Goal: Task Accomplishment & Management: Complete application form

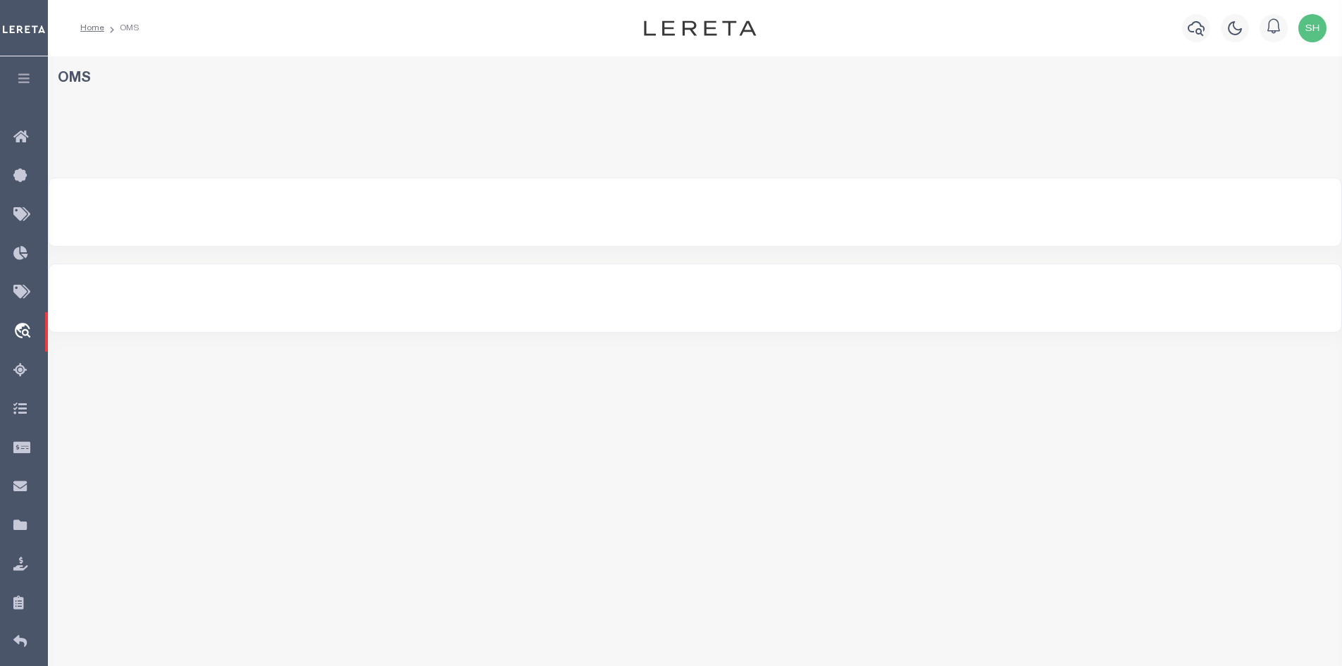
select select "200"
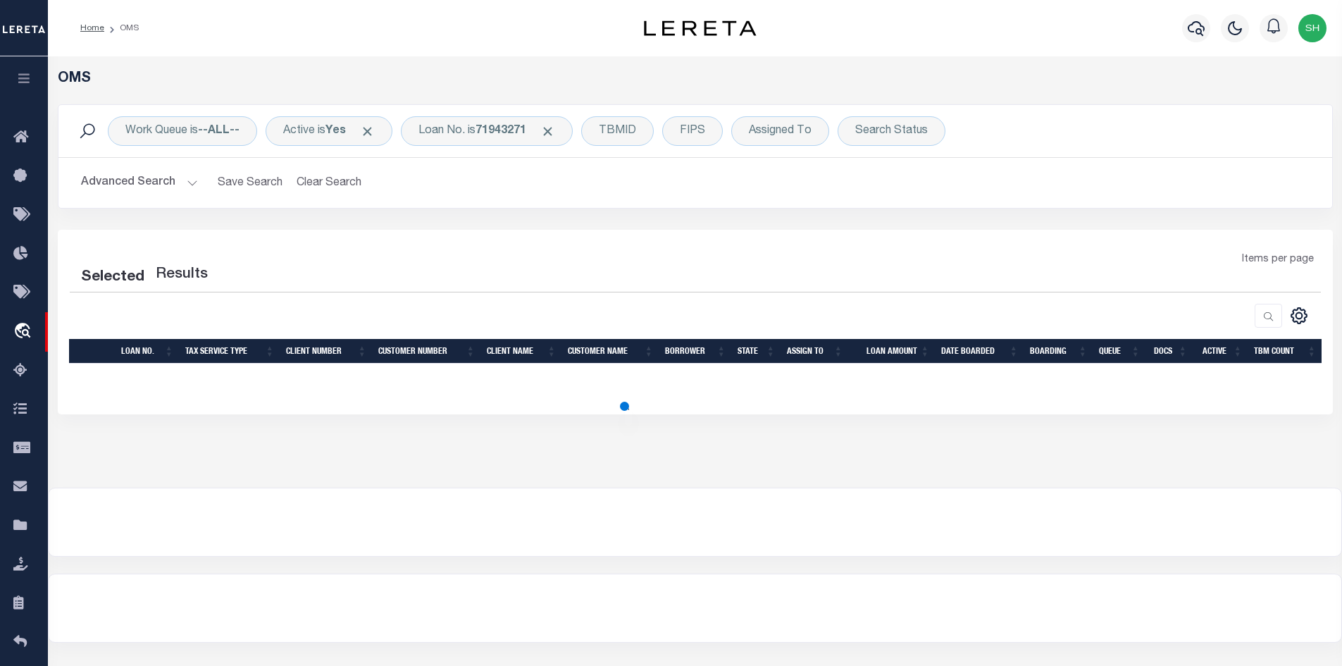
select select "200"
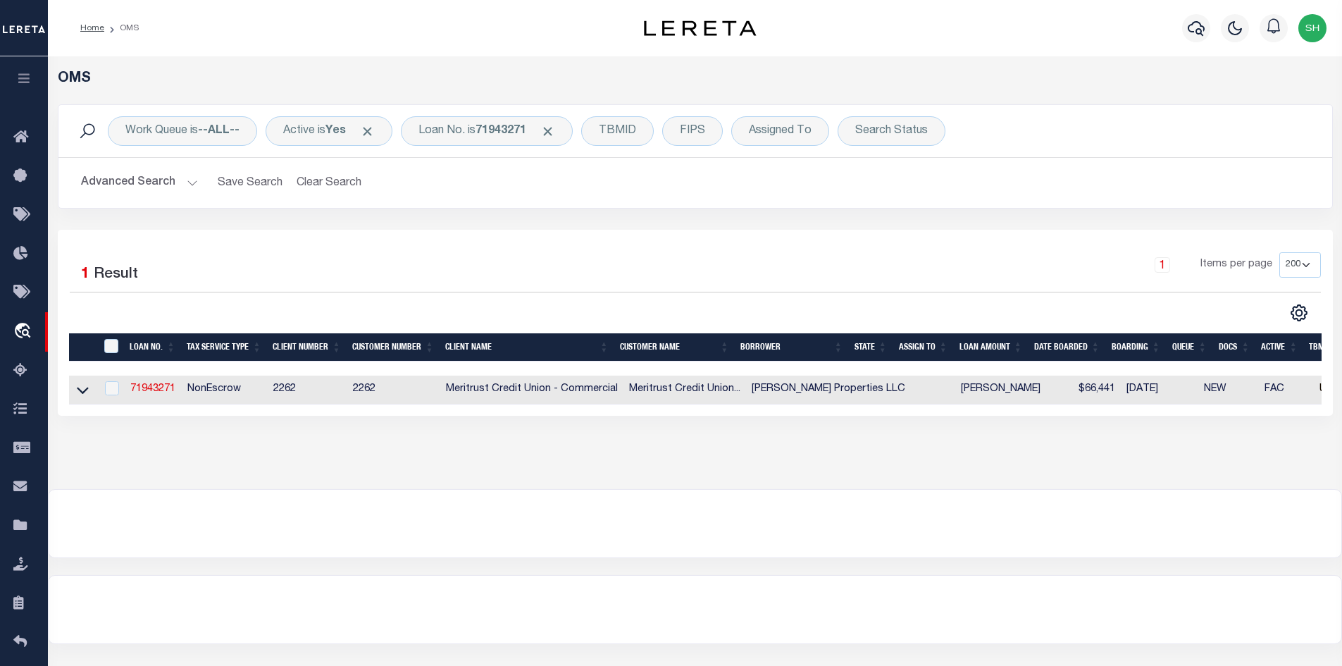
click at [484, 242] on div "Selected 1 Result 1 Items per page 10 25 50 100 200" at bounding box center [695, 323] width 1275 height 186
click at [153, 388] on link "71943271" at bounding box center [152, 389] width 45 height 10
type input "71943271"
type input "[PERSON_NAME] Properties LLC"
select select
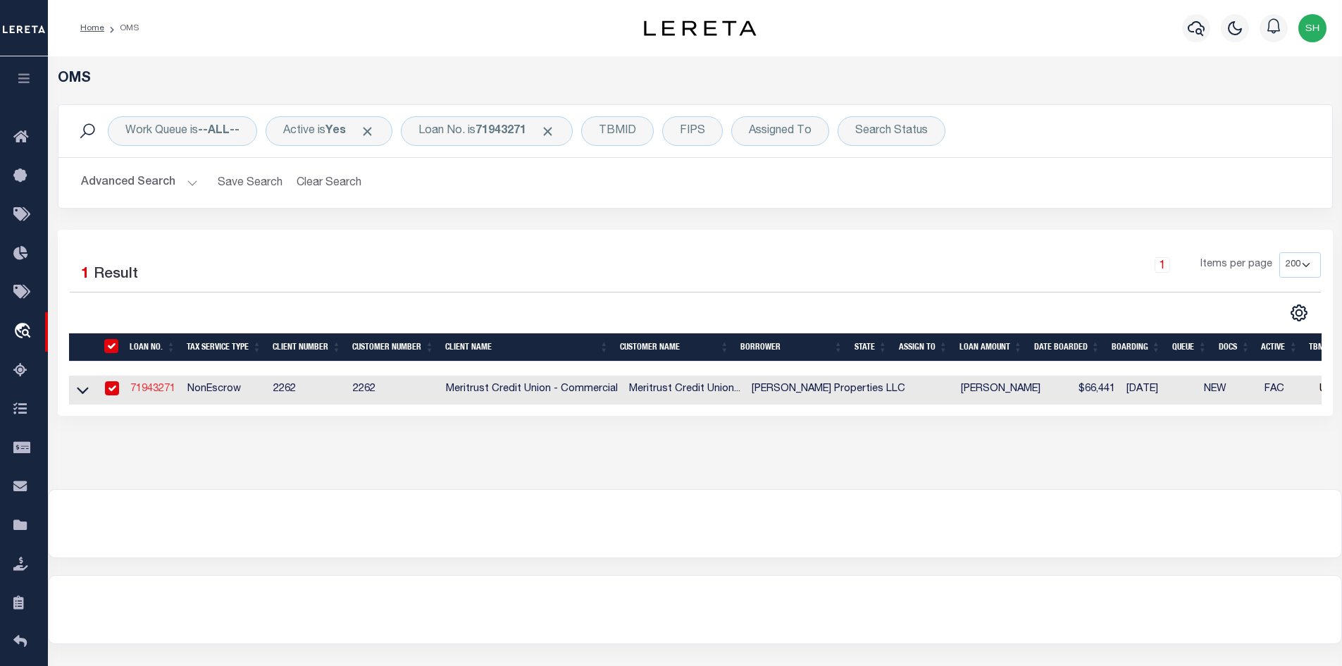
select select
type input "[STREET_ADDRESS]"
type input "[GEOGRAPHIC_DATA], KS 67211"
select select "400"
select select "NonEscrow"
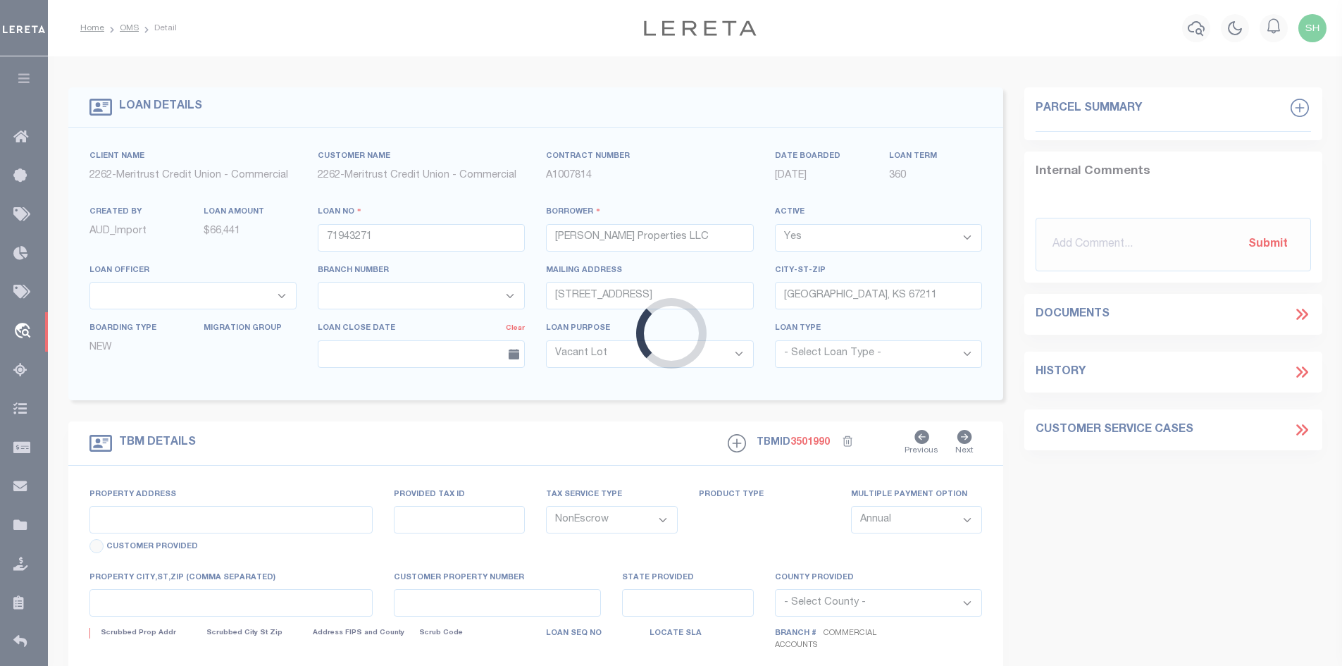
type input "[STREET_ADDRESS]"
type input "844485429"
select select
type input ","
type input "379069"
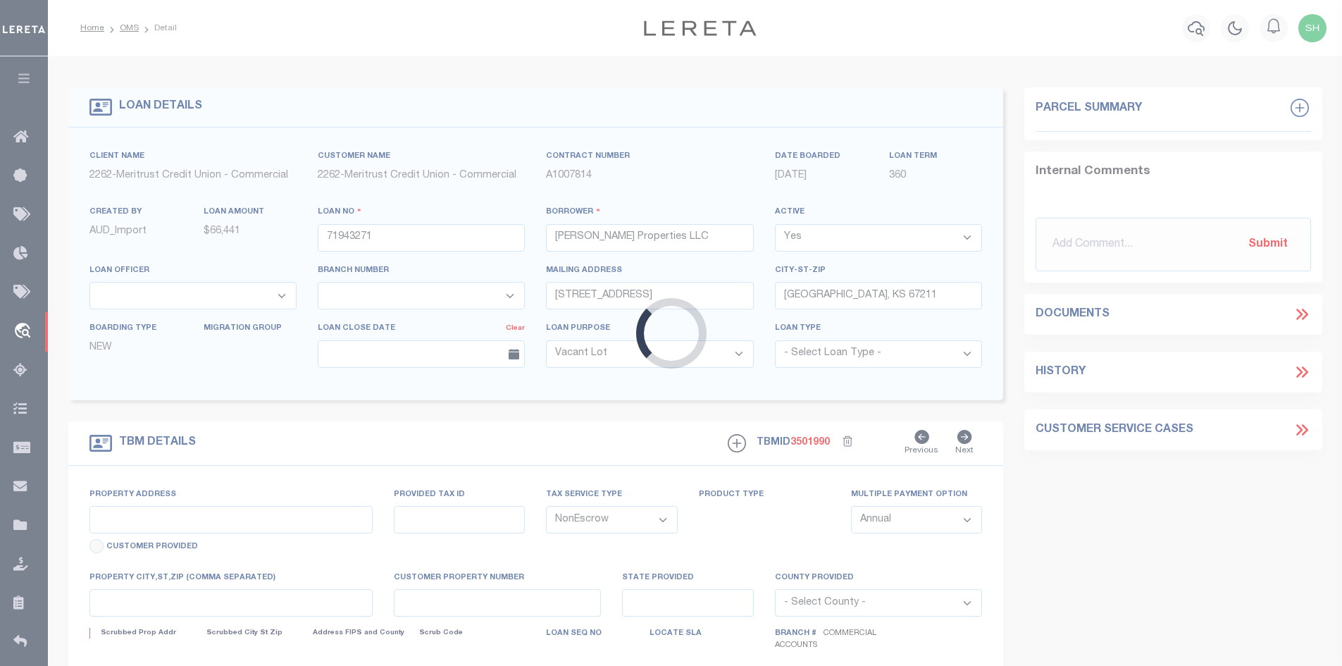
type textarea "Property description set forth in Exhibit A in Title Commitment (too long to li…"
select select "22219"
select select "8027"
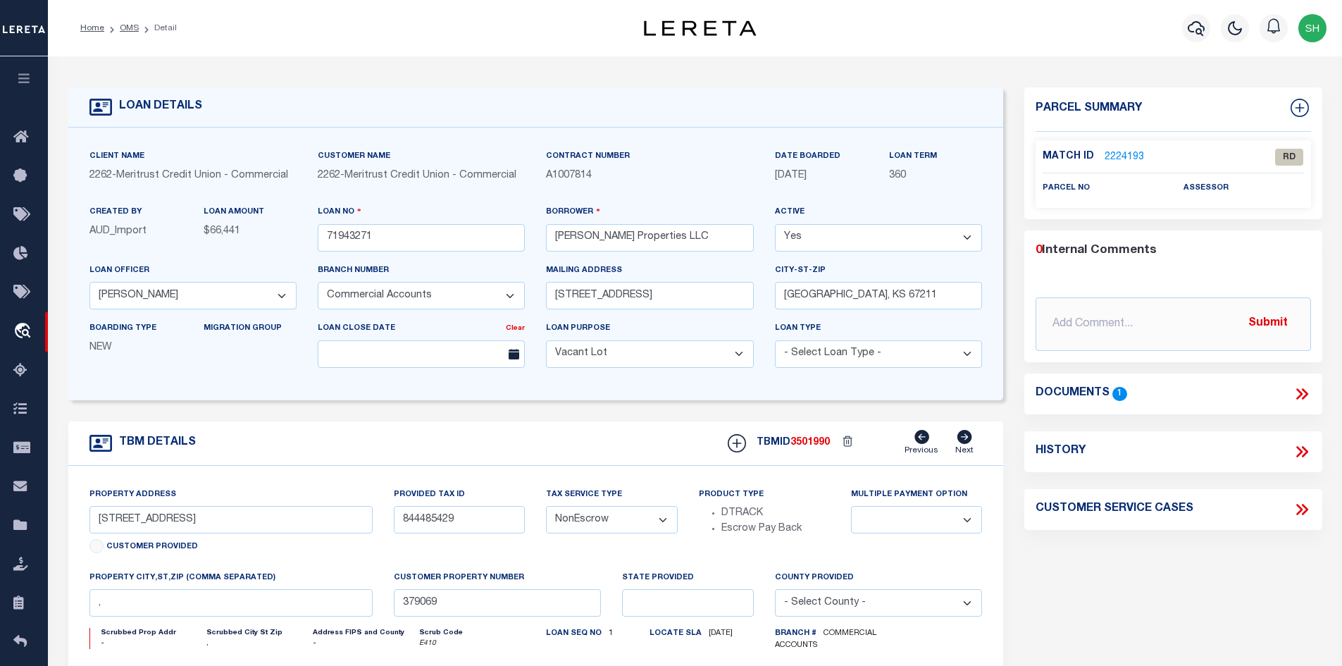
click at [621, 82] on div "LOAN DETAILS Client Name 2262 - Customer Name 2262 - 360" at bounding box center [695, 472] width 1275 height 805
click at [125, 23] on li "OMS" at bounding box center [121, 28] width 35 height 13
click at [126, 26] on link "OMS" at bounding box center [129, 28] width 19 height 8
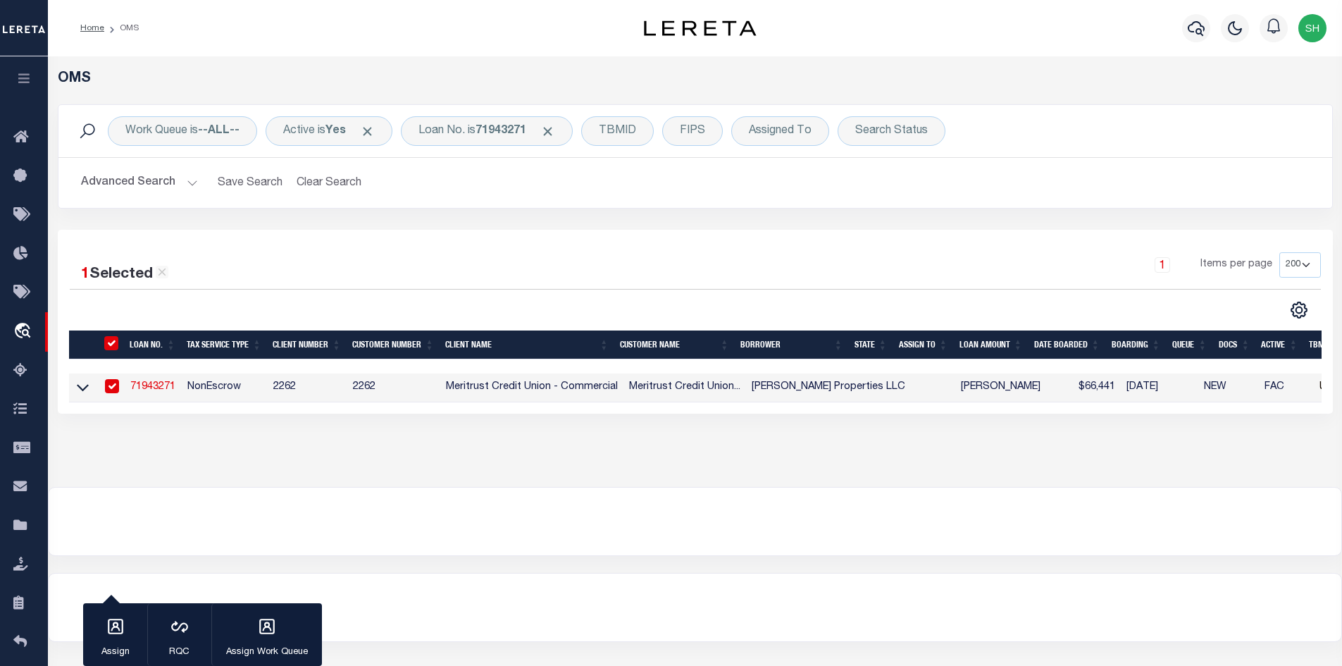
click at [152, 391] on link "71943271" at bounding box center [152, 387] width 45 height 10
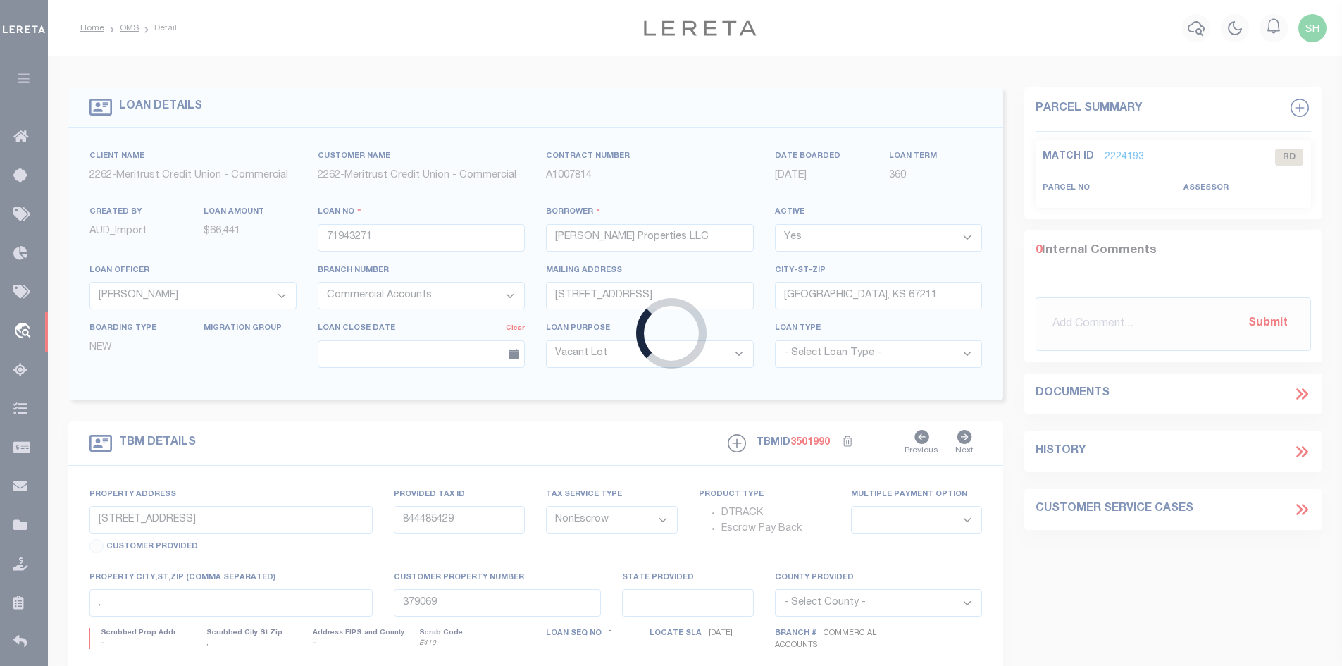
select select
select select "8027"
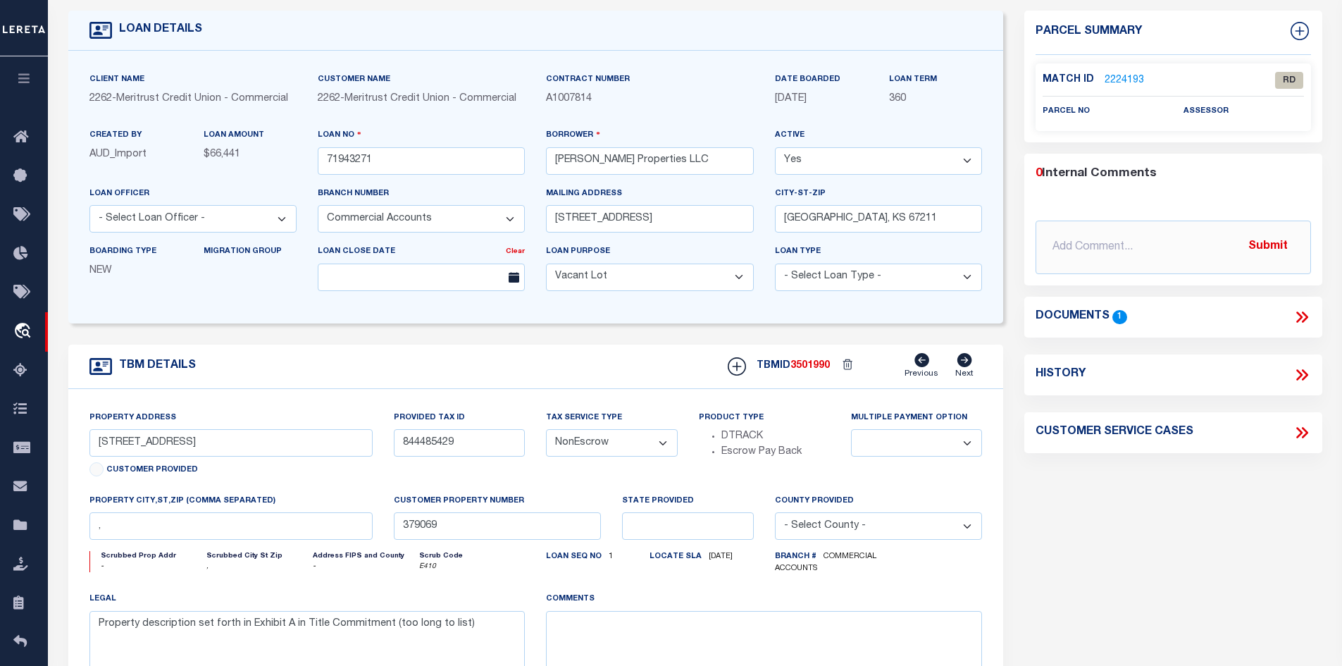
scroll to position [70, 0]
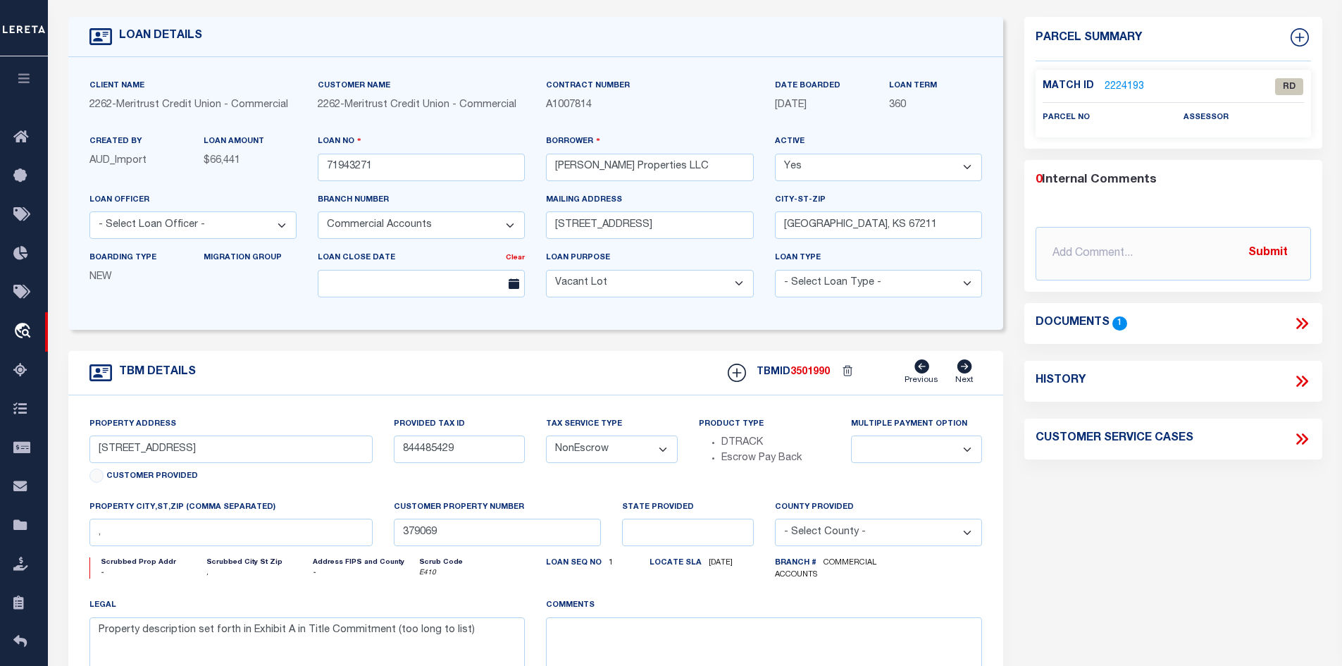
click at [1302, 323] on icon at bounding box center [1302, 323] width 18 height 18
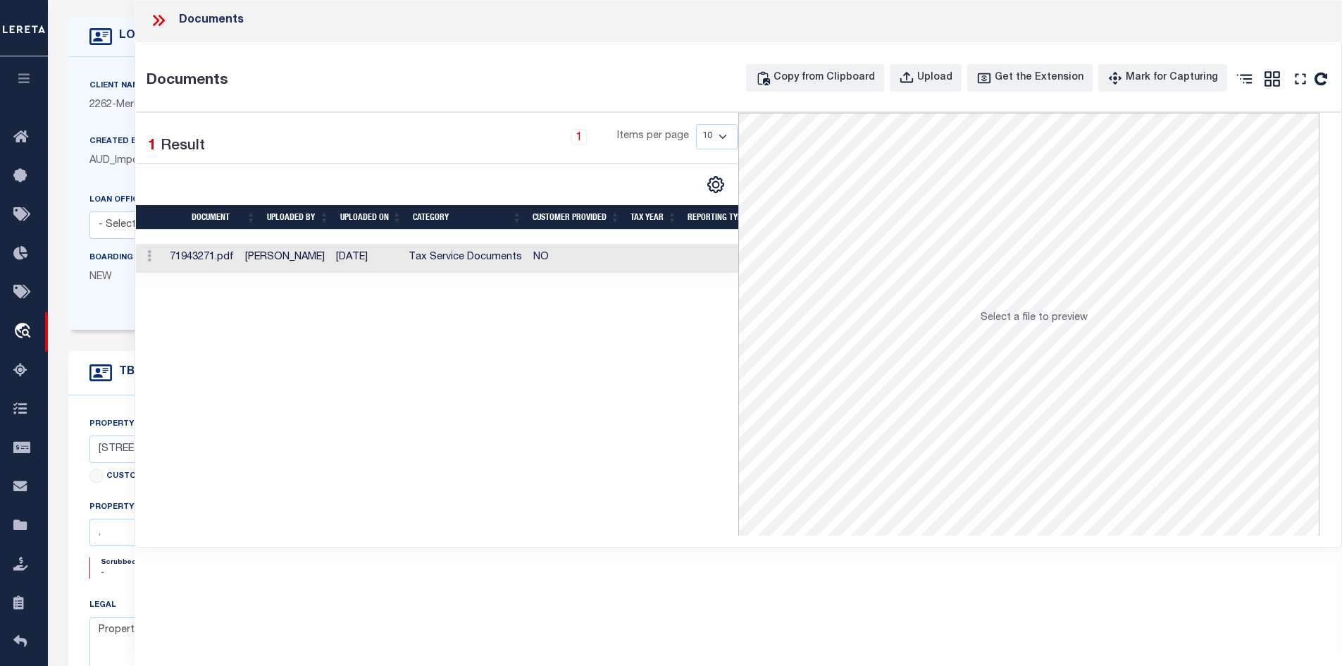
click at [461, 264] on td "Tax Service Documents" at bounding box center [465, 258] width 125 height 29
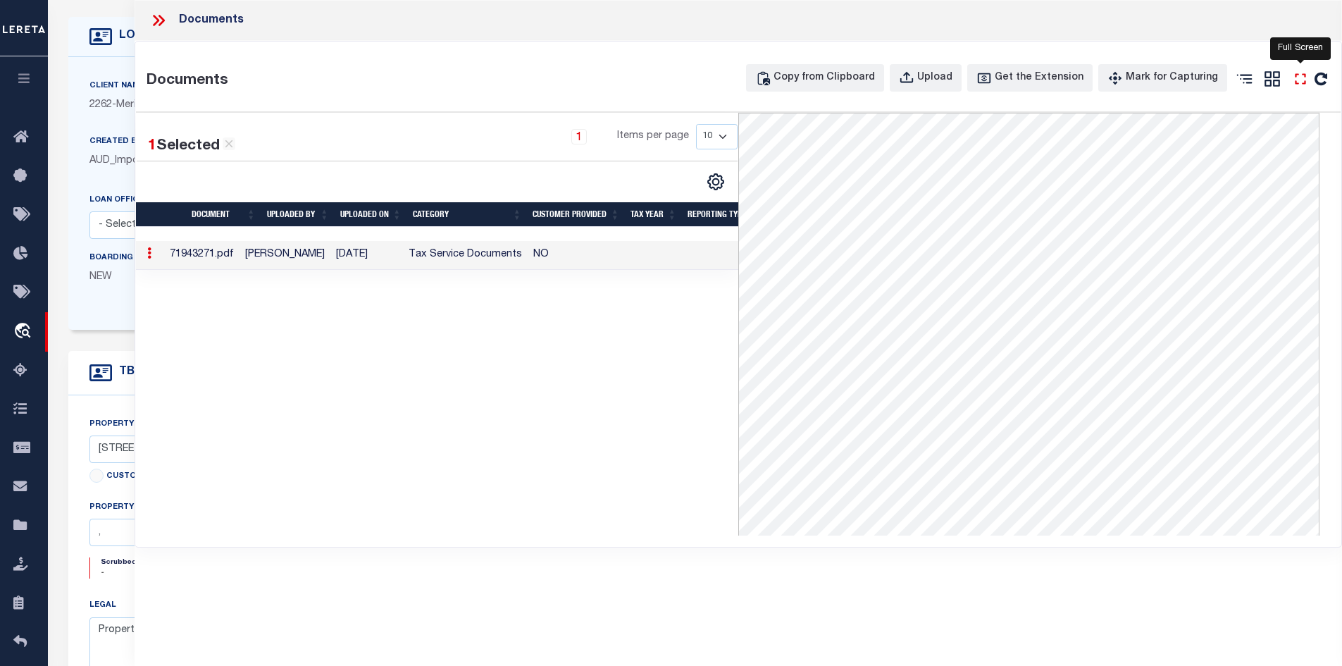
click at [1302, 83] on icon at bounding box center [1301, 79] width 18 height 18
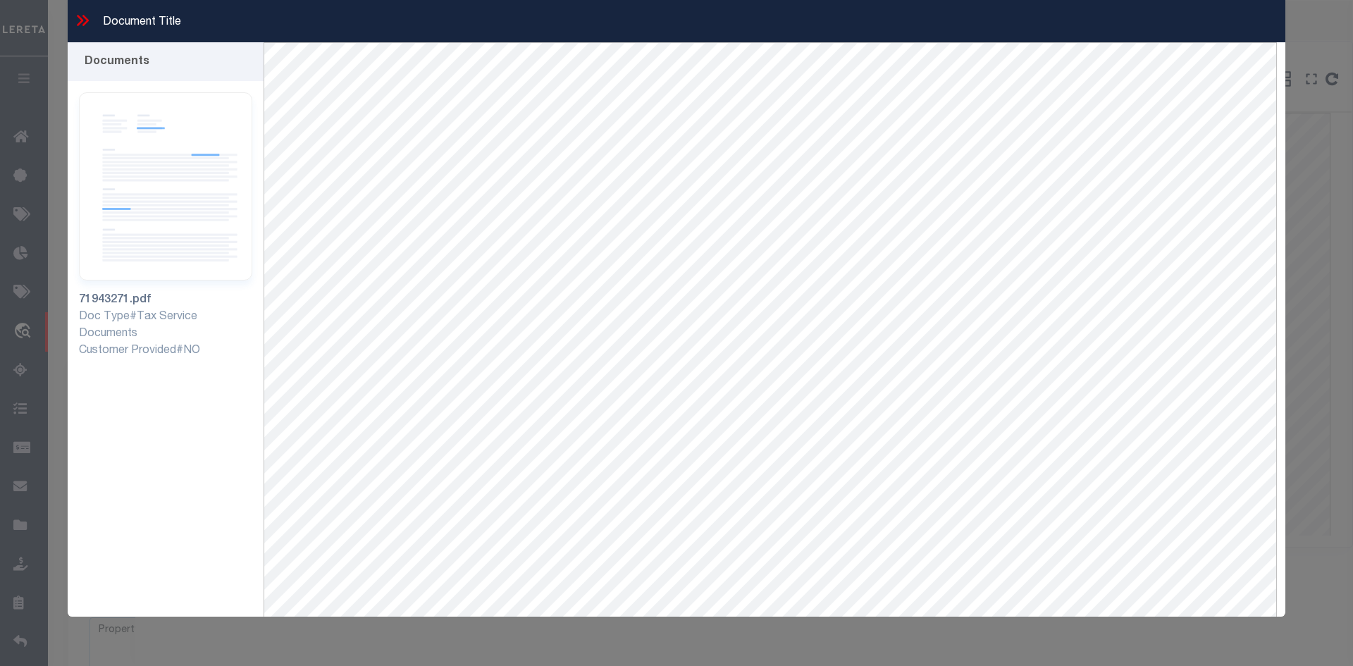
click at [80, 24] on icon at bounding box center [80, 20] width 6 height 11
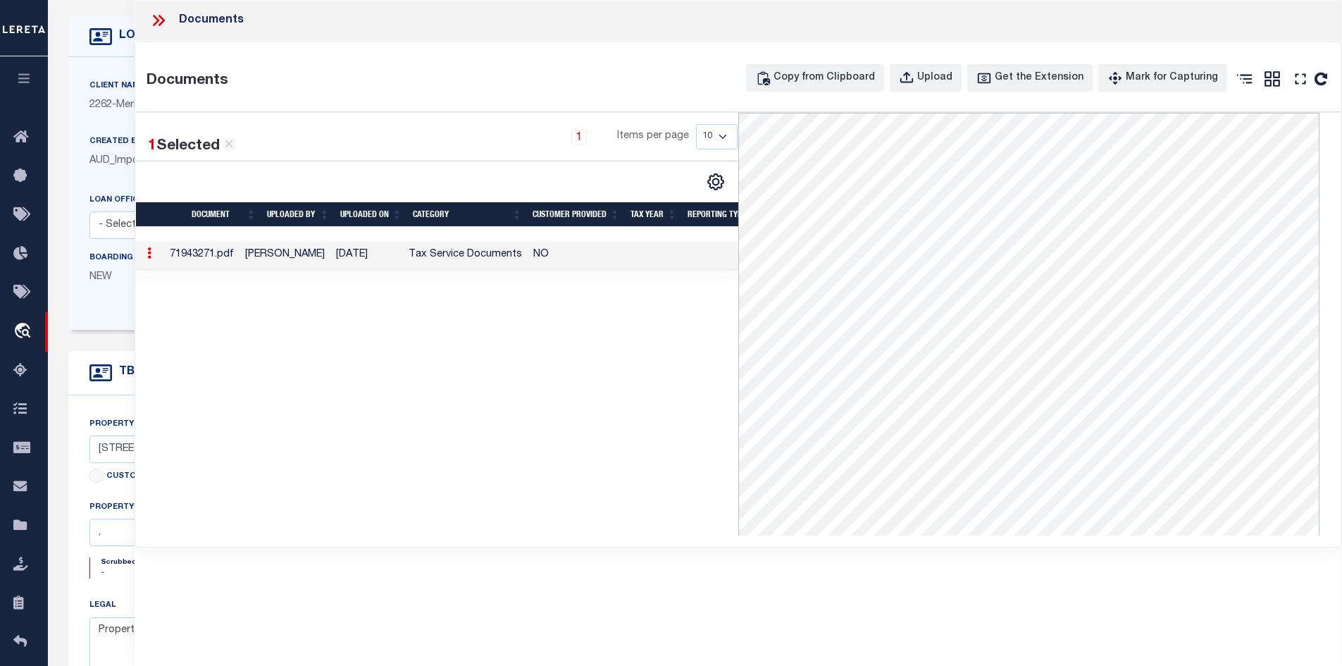
click at [165, 26] on icon at bounding box center [158, 20] width 18 height 18
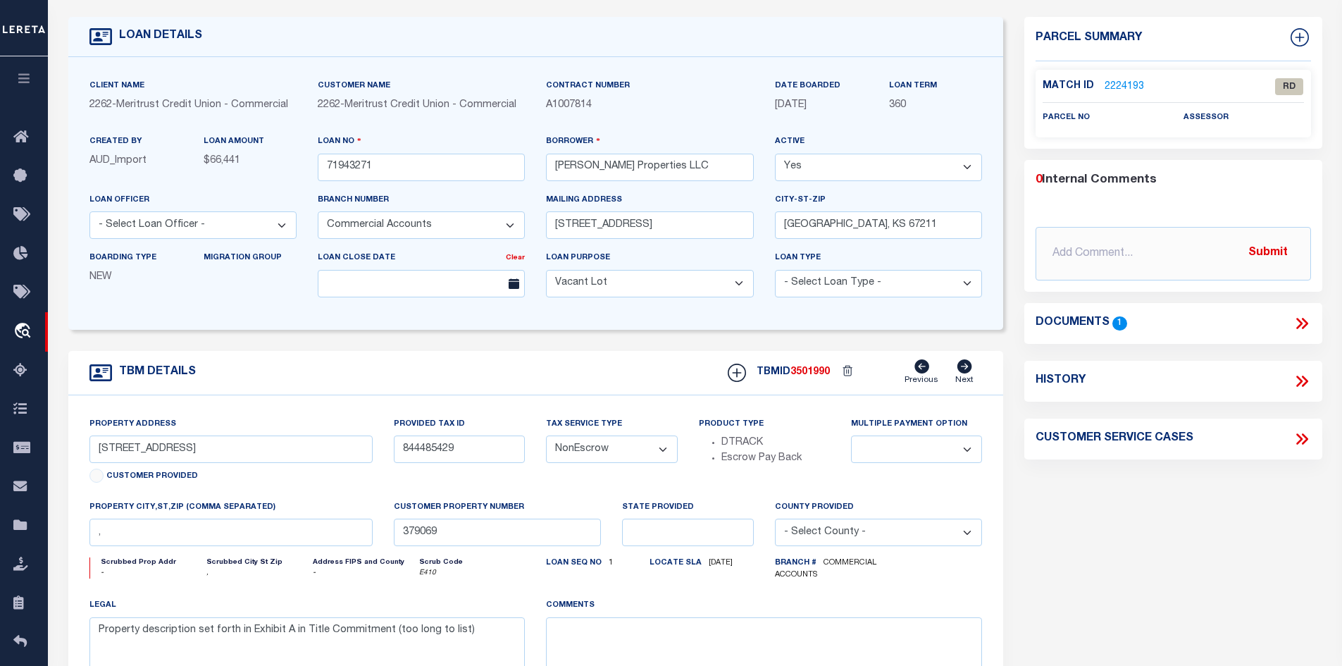
click at [1113, 80] on link "2224193" at bounding box center [1124, 87] width 39 height 15
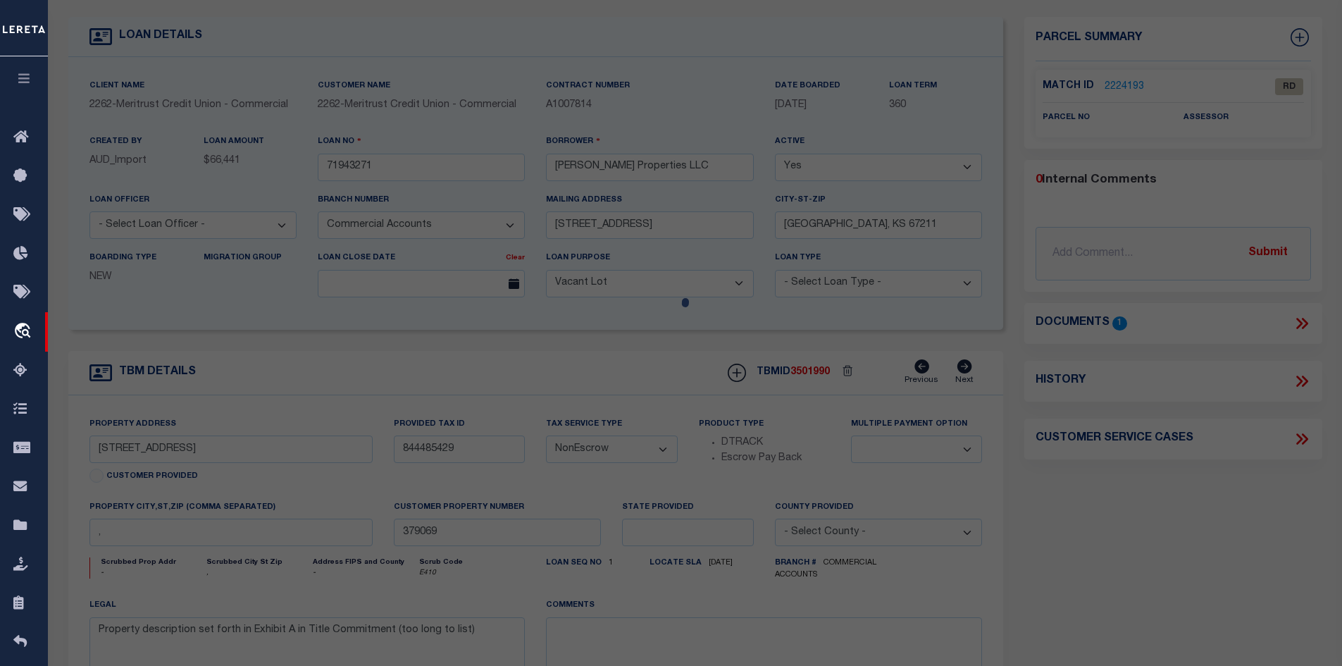
checkbox input "false"
select select "RD"
checkbox input "false"
type textarea "Please provide the county name & state. Please provide complete legal descripti…"
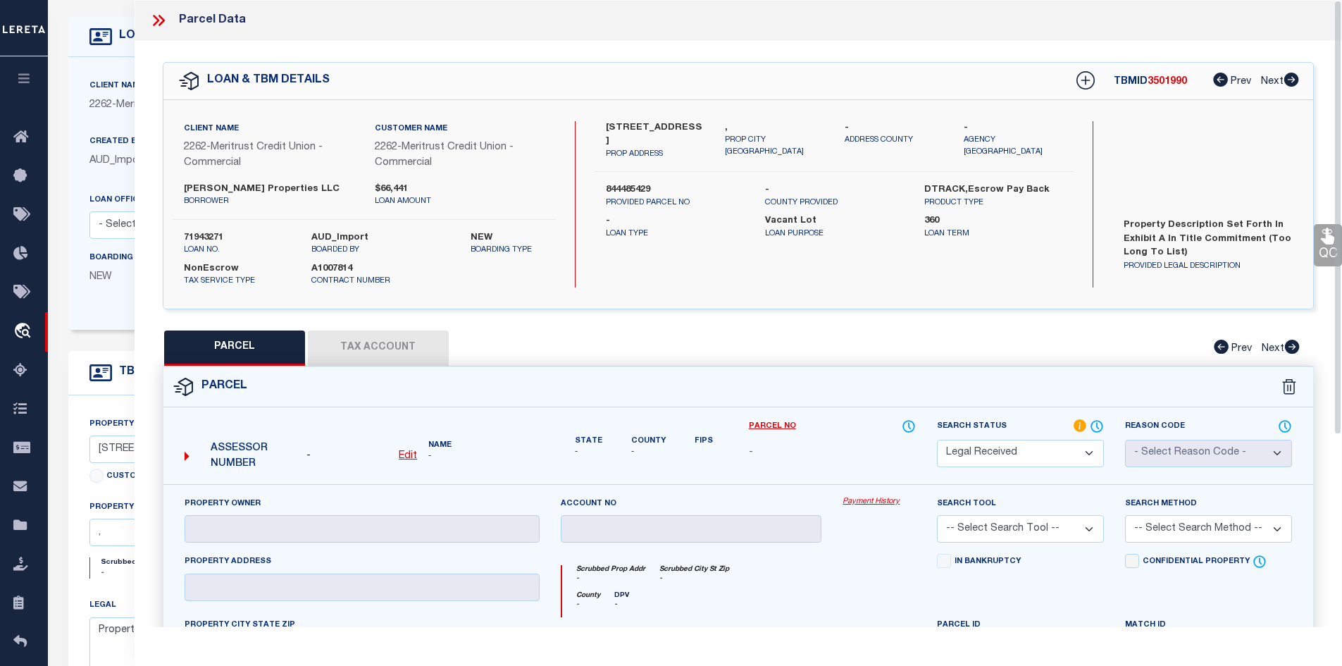
click at [407, 358] on div "PARCEL Tax Account Prev Next" at bounding box center [739, 347] width 1152 height 35
click at [159, 13] on icon at bounding box center [158, 20] width 18 height 18
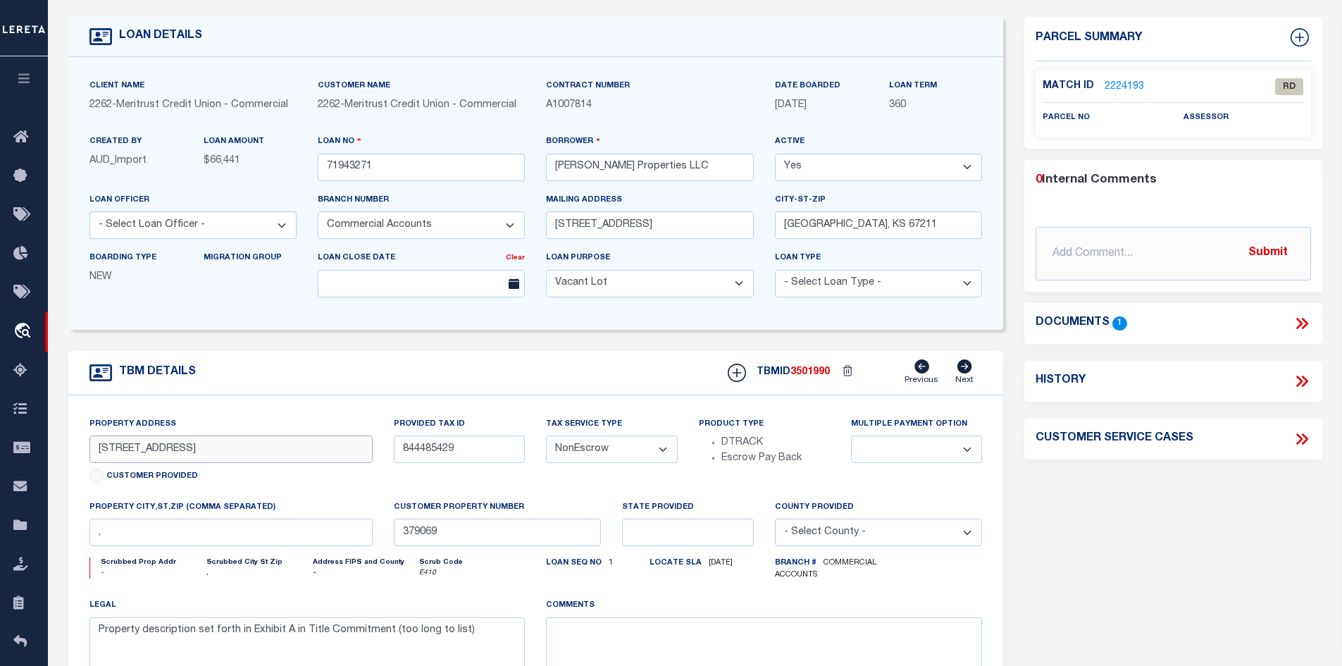
drag, startPoint x: 194, startPoint y: 454, endPoint x: 118, endPoint y: 450, distance: 76.2
click at [118, 450] on input "[STREET_ADDRESS]" at bounding box center [231, 448] width 284 height 27
click at [184, 52] on div "LOAN DETAILS" at bounding box center [536, 37] width 936 height 40
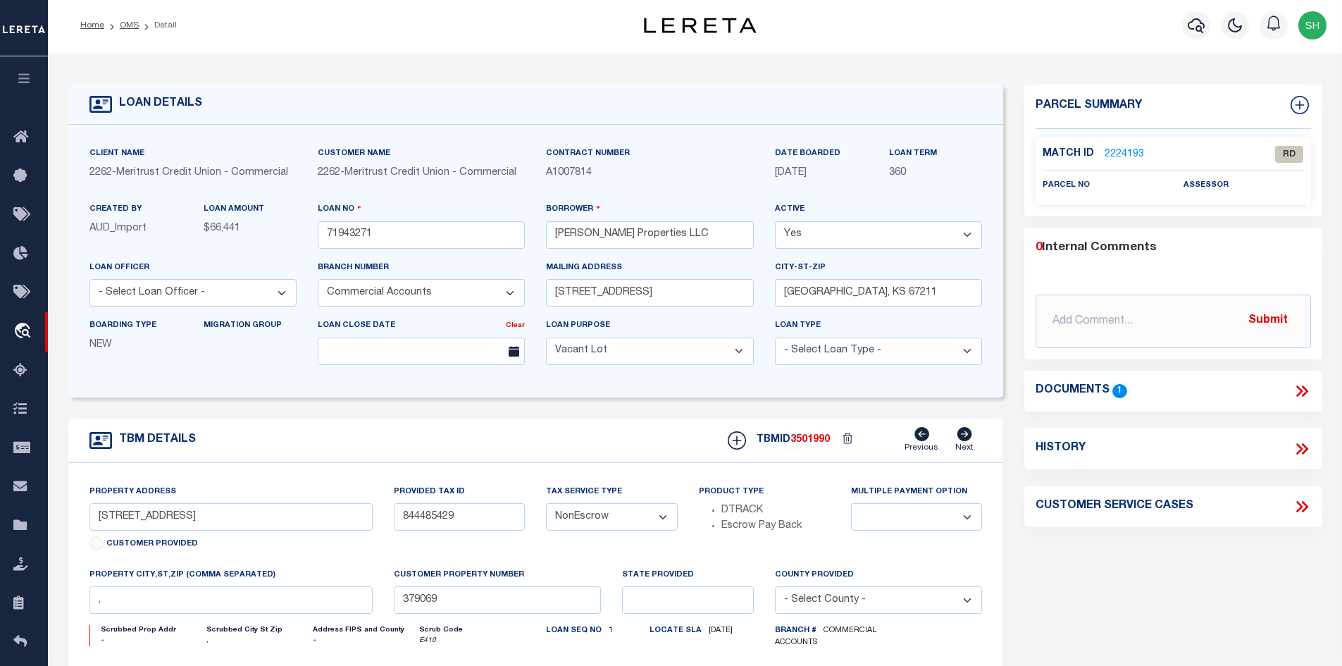
scroll to position [0, 0]
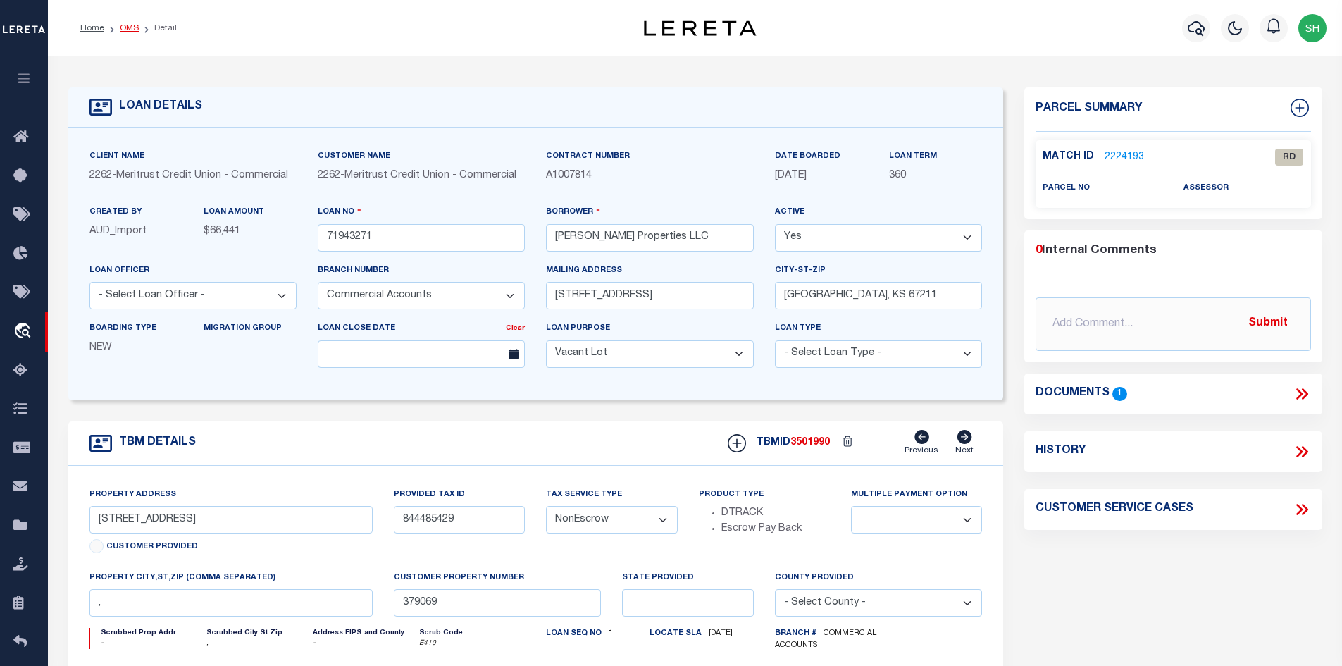
click at [122, 26] on link "OMS" at bounding box center [129, 28] width 19 height 8
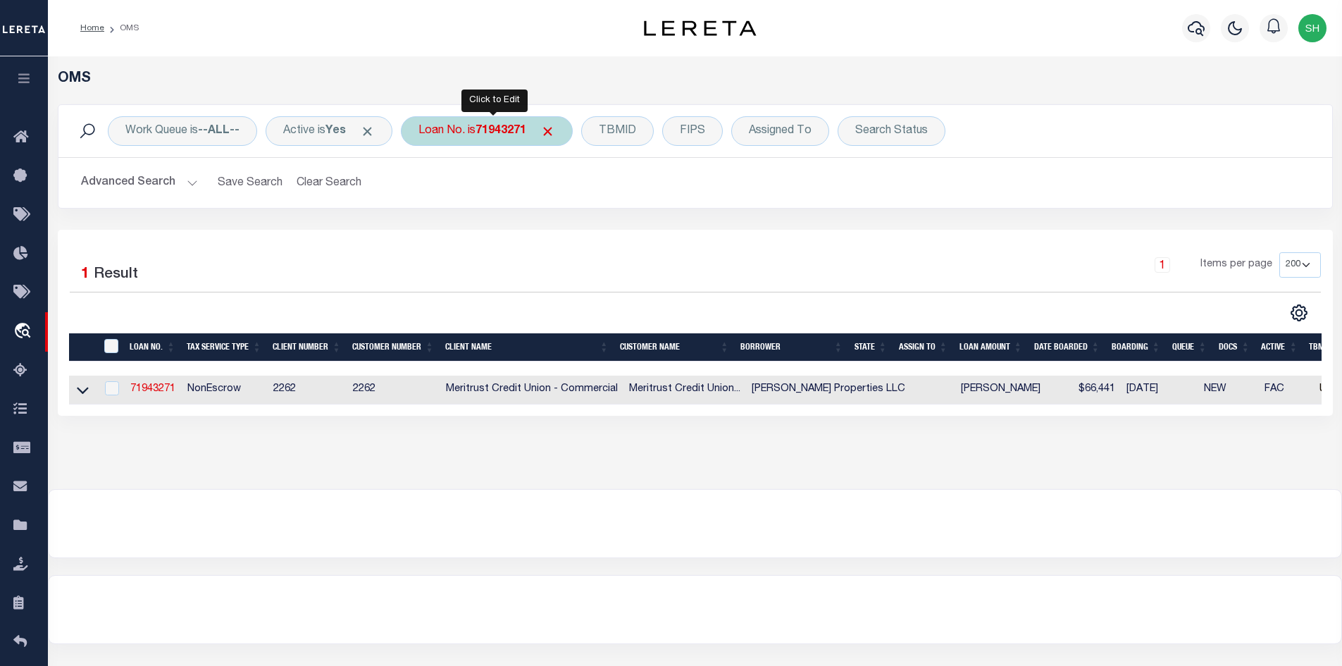
click at [449, 136] on div "Loan No. is 71943271" at bounding box center [487, 131] width 172 height 30
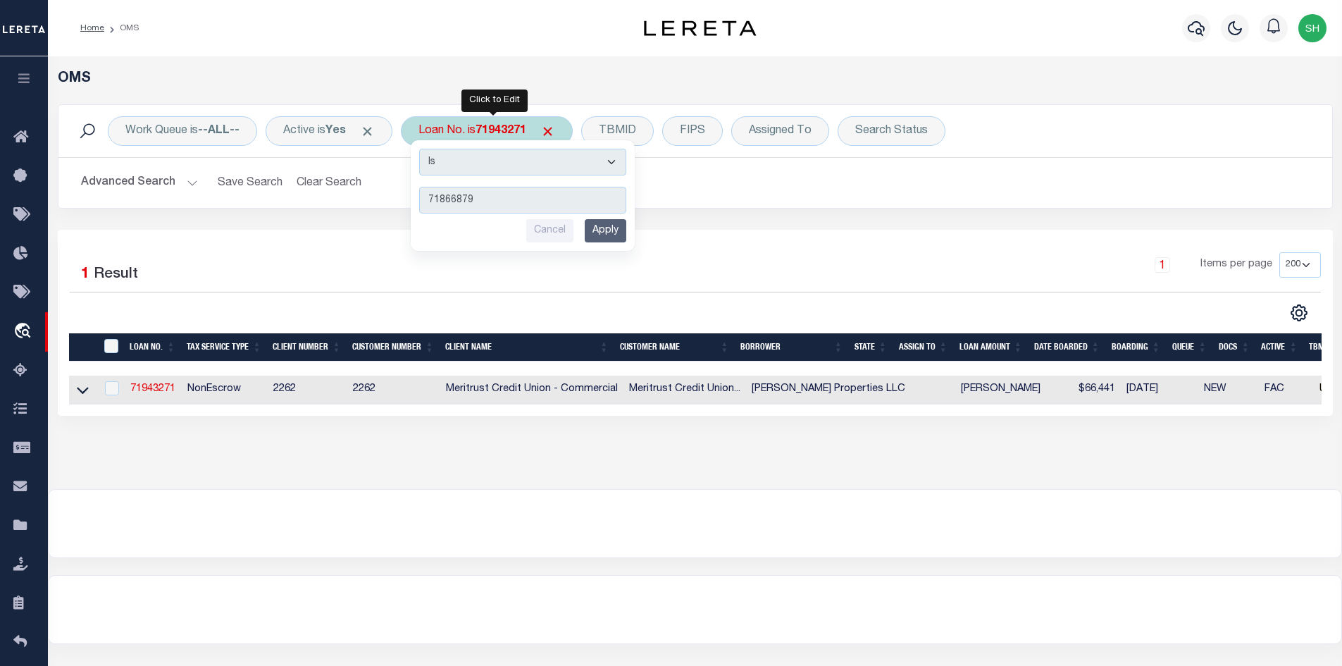
type input "71866879"
click at [612, 223] on input "Apply" at bounding box center [606, 230] width 42 height 23
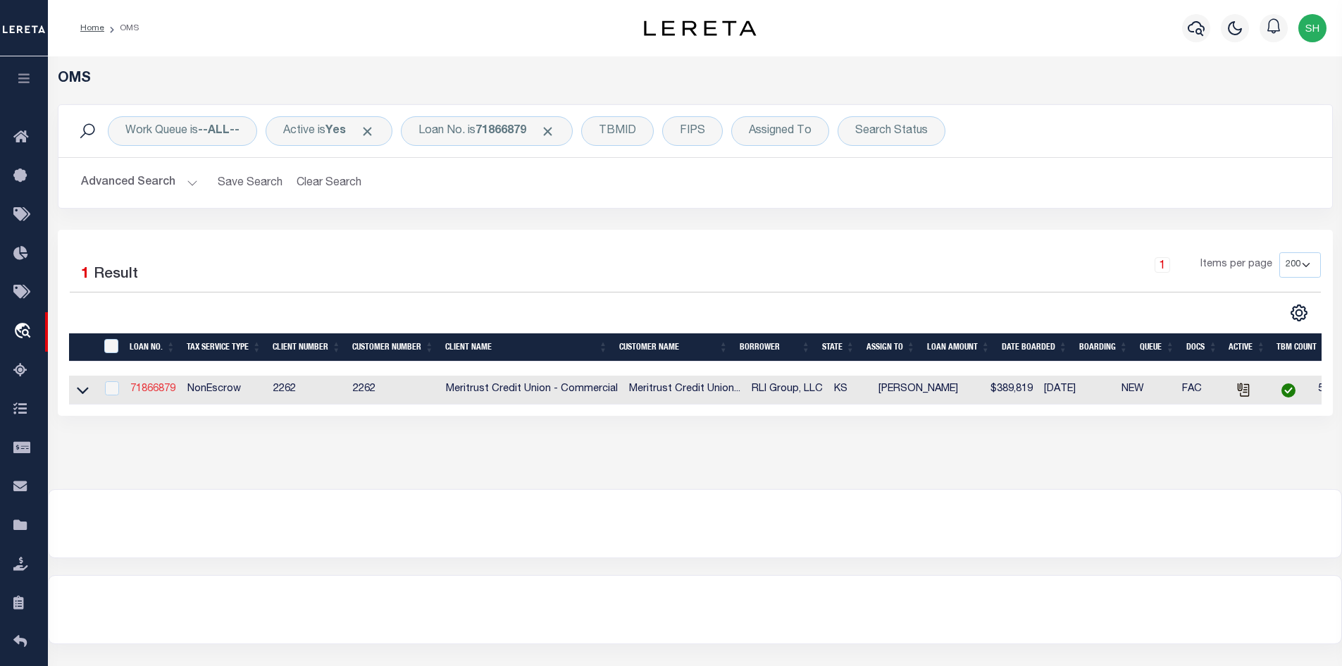
click at [144, 388] on link "71866879" at bounding box center [152, 389] width 45 height 10
type input "71866879"
type input "RLI Group, LLC"
type input "[STREET_ADDRESS]"
type input "[GEOGRAPHIC_DATA]"
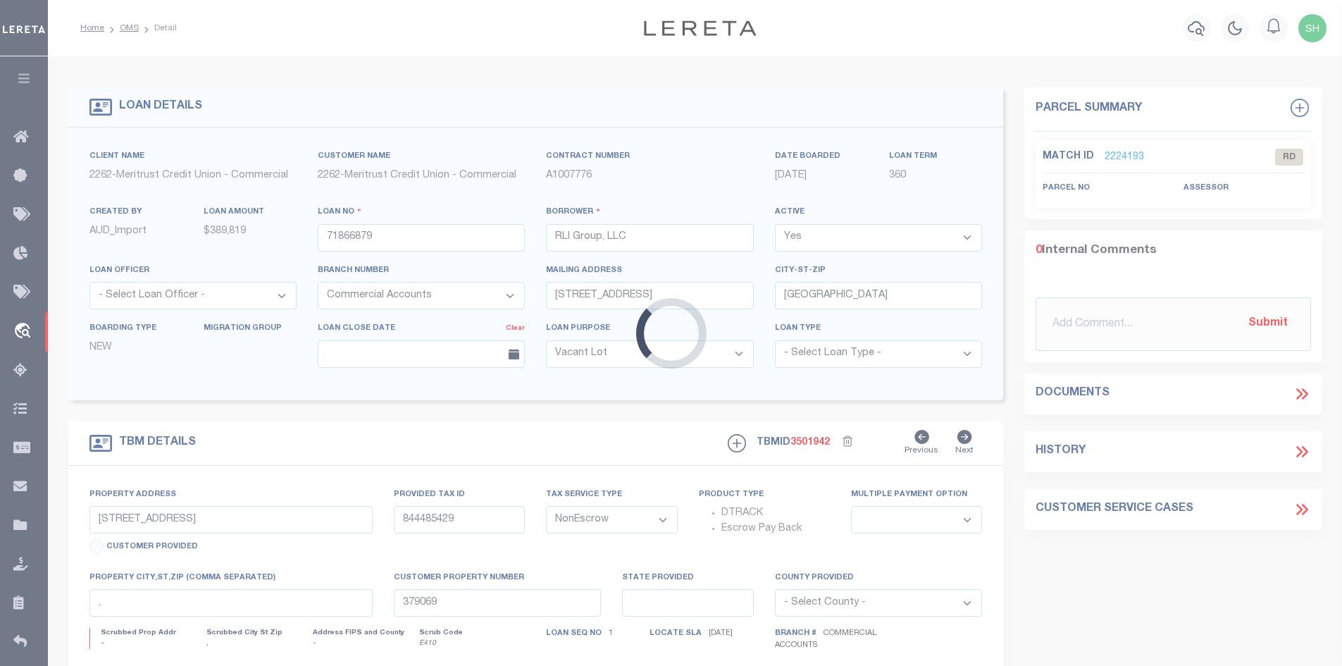
type input "[DATE]-[DATE][STREET_ADDRESS]"
type input "815431840"
type input "[GEOGRAPHIC_DATA], KS 67211"
type input "376720"
type input "KS"
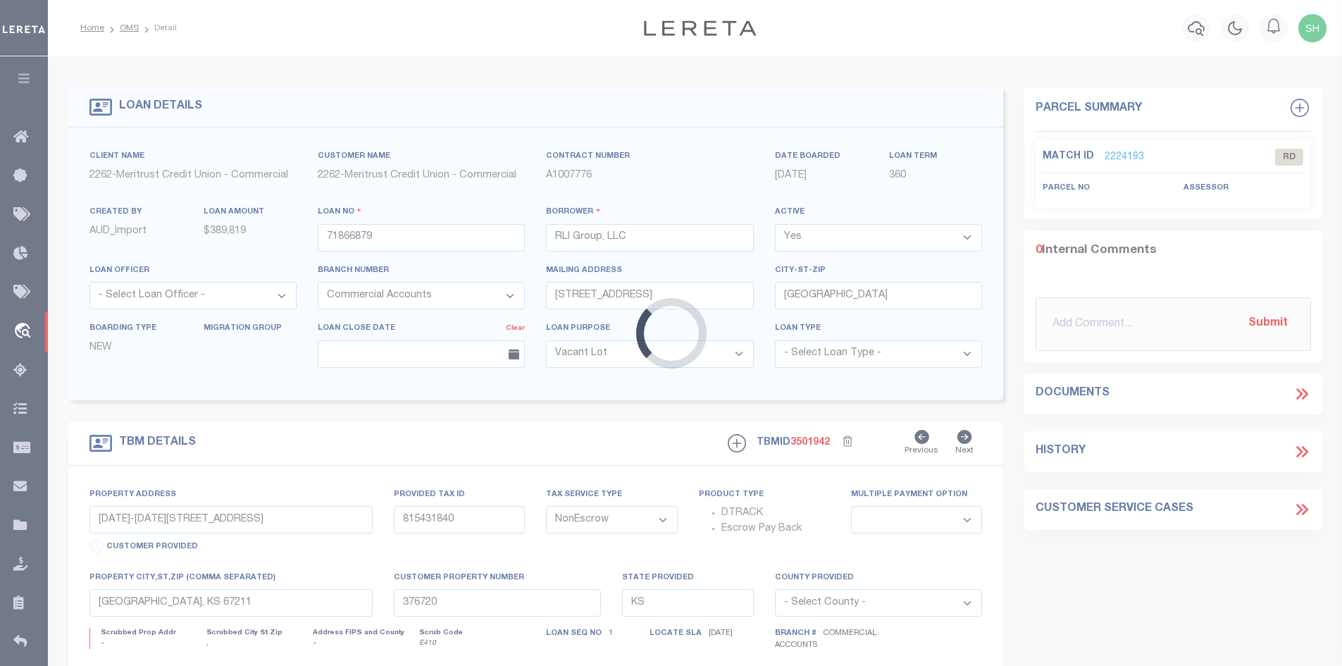
select select
type textarea "Tract 1: Lots 5 and 6, [PERSON_NAME] Addition to [GEOGRAPHIC_DATA], [GEOGRAPHIC…"
select select "8027"
select select "2"
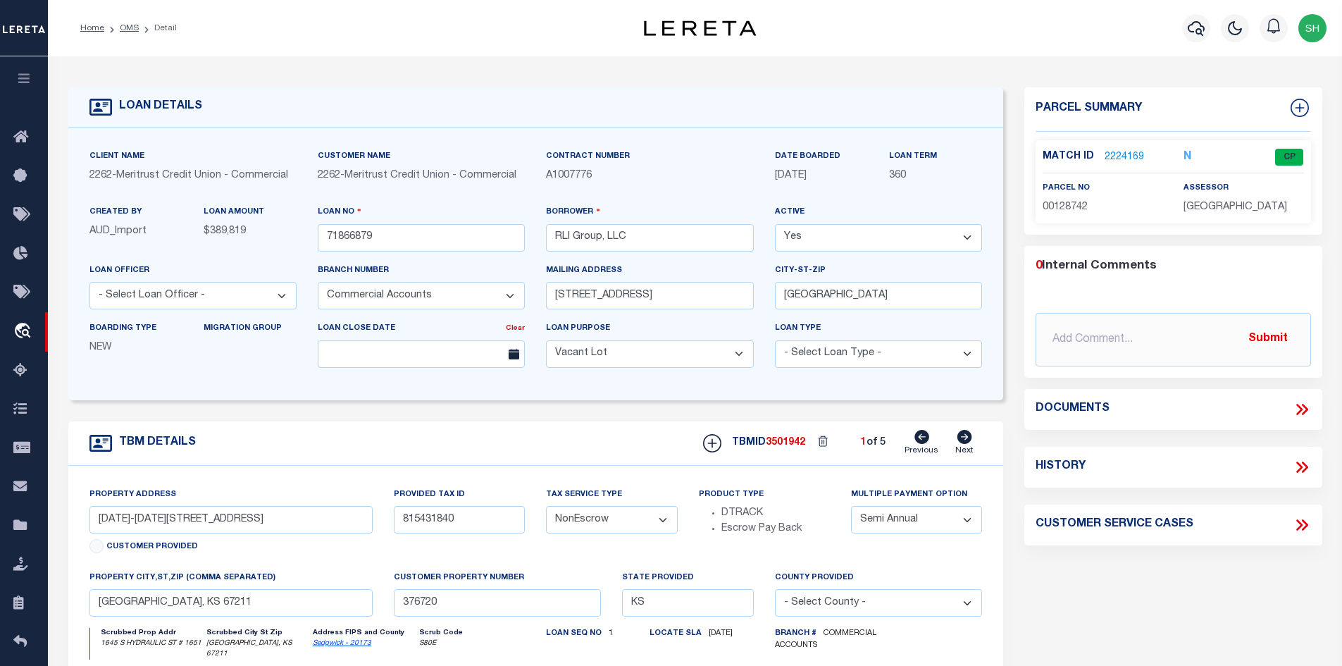
click at [1304, 403] on icon at bounding box center [1302, 409] width 18 height 18
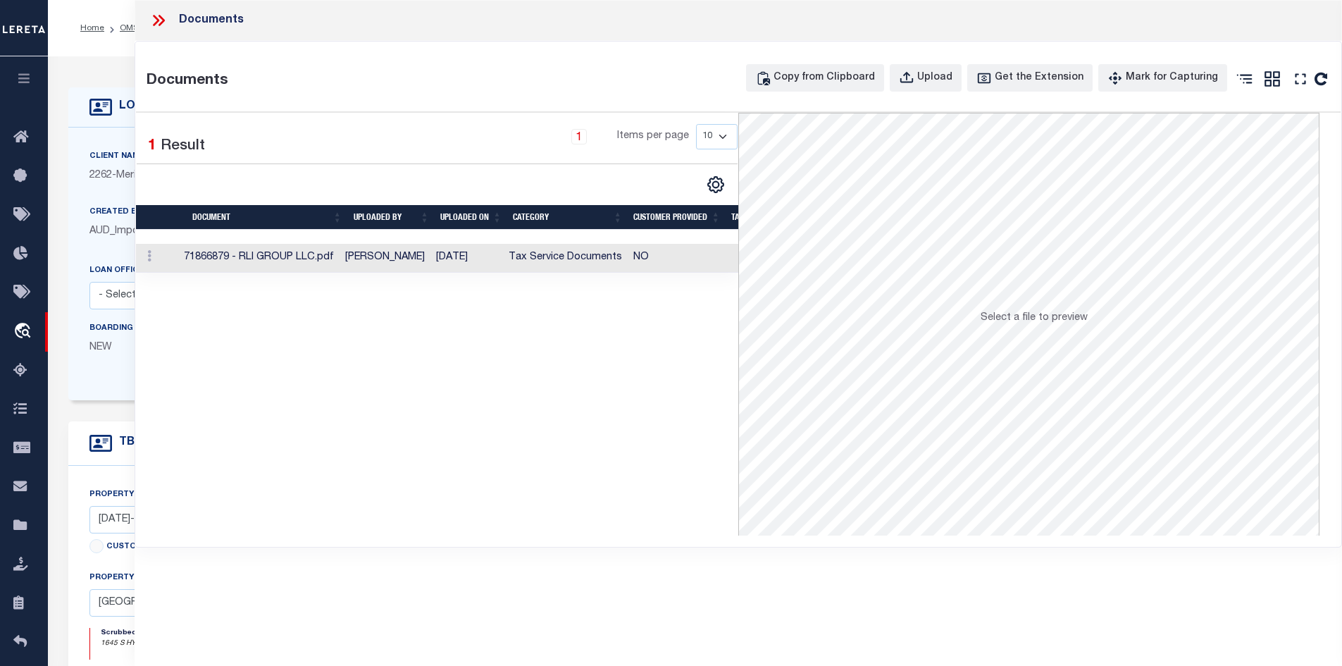
click at [602, 254] on td "Tax Service Documents" at bounding box center [565, 258] width 125 height 29
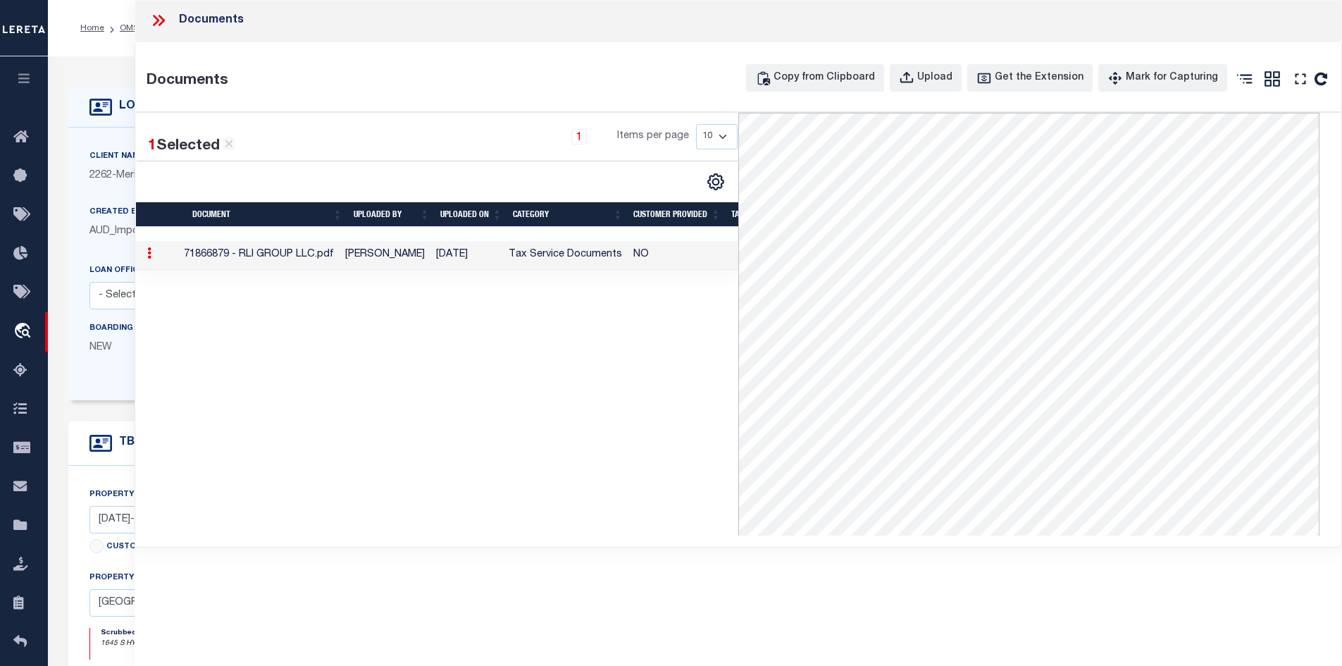
click at [161, 20] on icon at bounding box center [158, 20] width 18 height 18
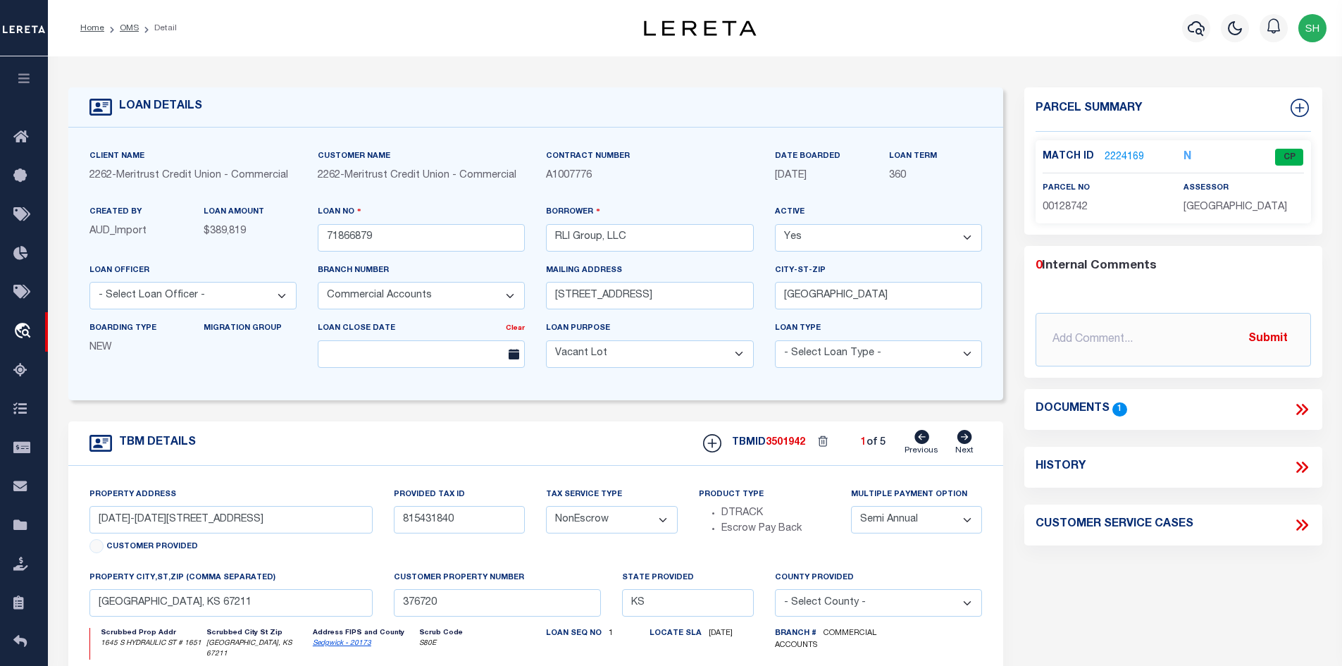
click at [1293, 408] on icon at bounding box center [1302, 409] width 18 height 18
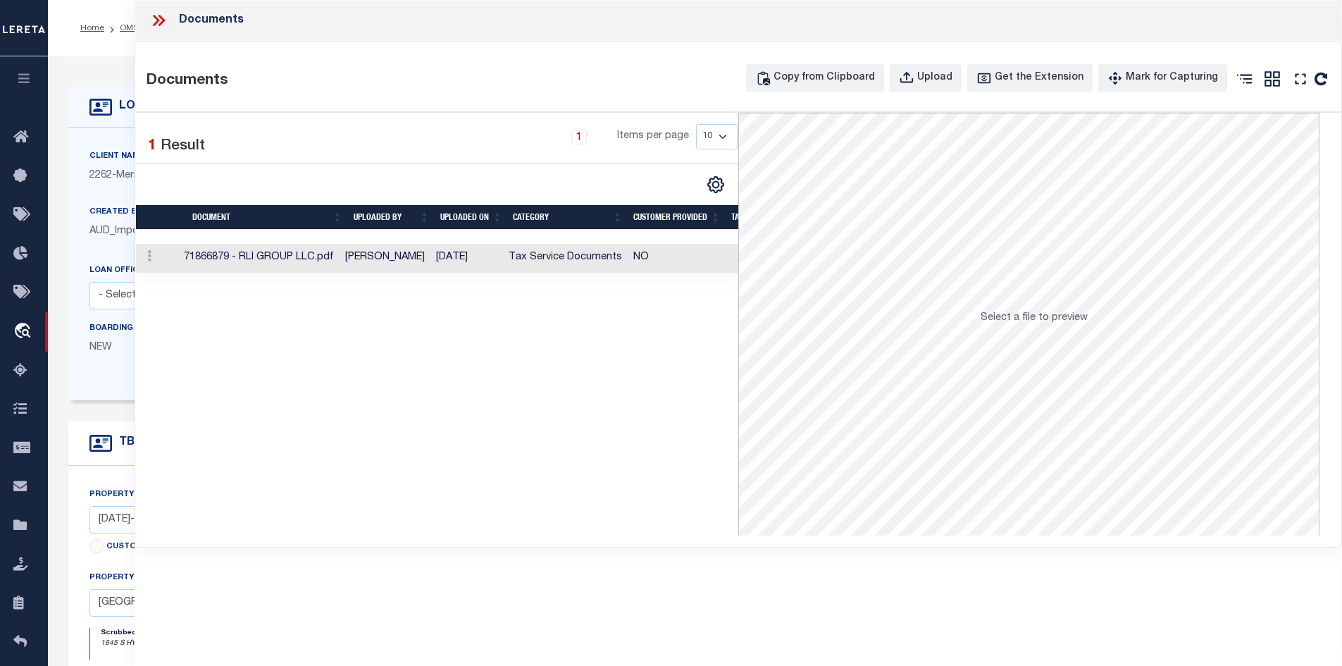
click at [153, 17] on icon at bounding box center [158, 20] width 18 height 18
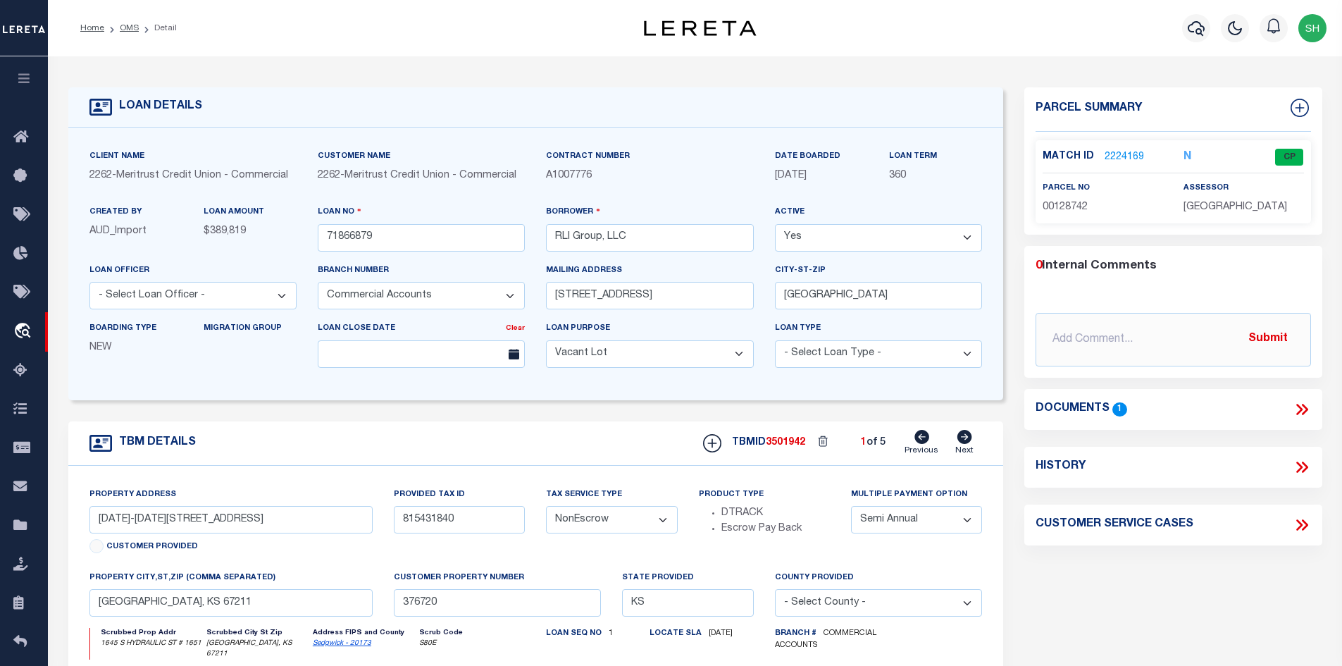
click at [961, 440] on icon at bounding box center [965, 437] width 15 height 14
type input "[DATE]-[DATE][STREET_ADDRESS]"
type input "376753"
select select
type textarea "Tract 2: Lots 7 and 8, [PERSON_NAME] Addition to [GEOGRAPHIC_DATA], [GEOGRAPHIC…"
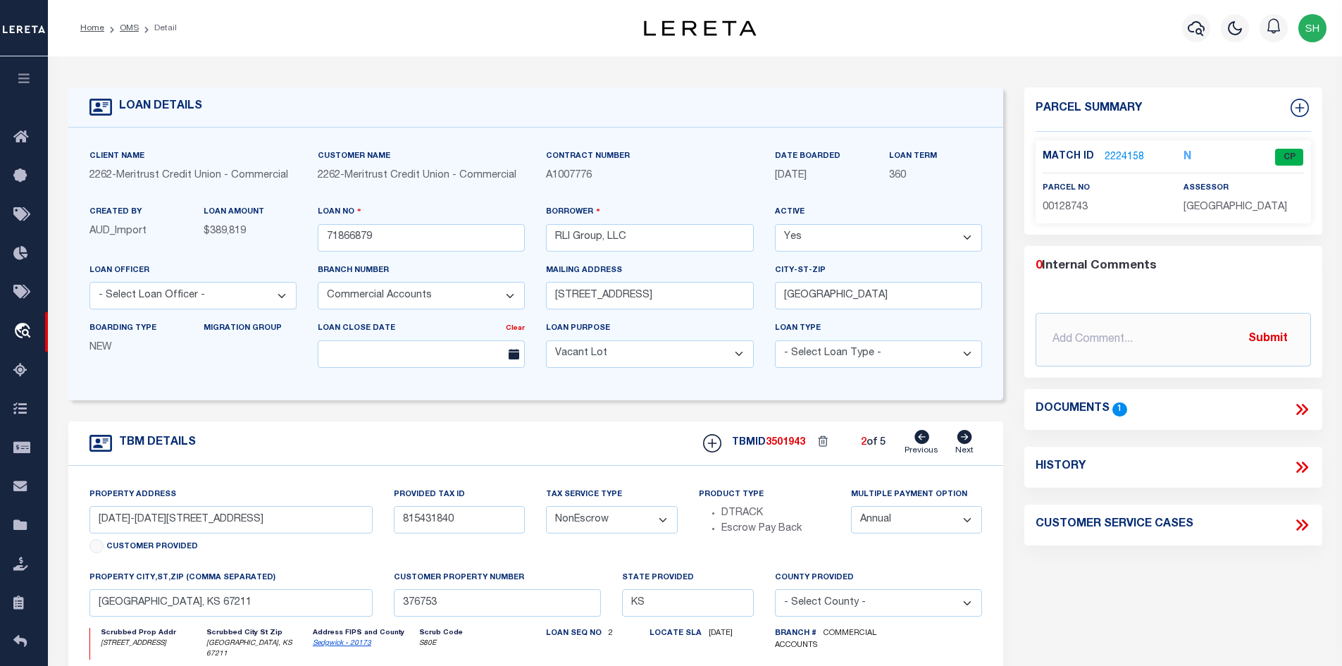
click at [961, 440] on icon at bounding box center [965, 437] width 15 height 14
type input "[DATE]-[DATE] S. Hydraulic"
type input "376754"
select select
type textarea "Tract 3: Lots 9 and 10, [PERSON_NAME] Addition to [GEOGRAPHIC_DATA], [GEOGRAPHI…"
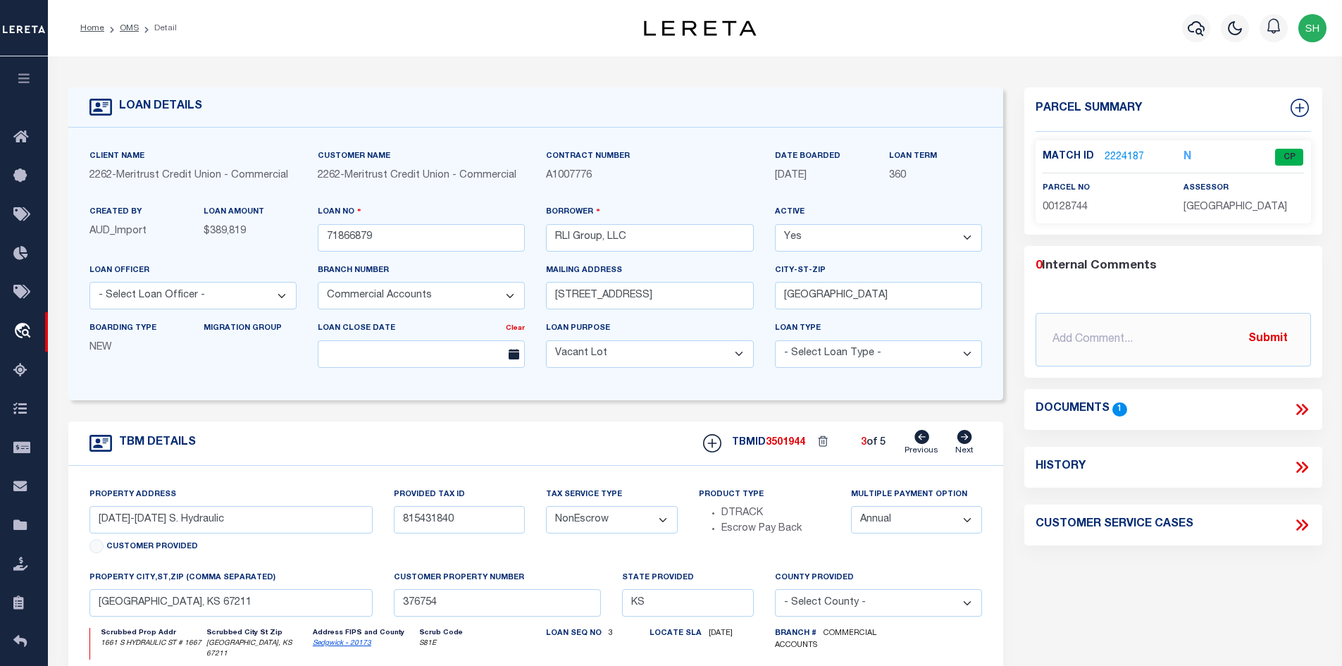
click at [961, 440] on icon at bounding box center [965, 437] width 15 height 14
type input "[STREET_ADDRESS]"
type input "[GEOGRAPHIC_DATA], [GEOGRAPHIC_DATA] 67219"
type input "376755"
select select
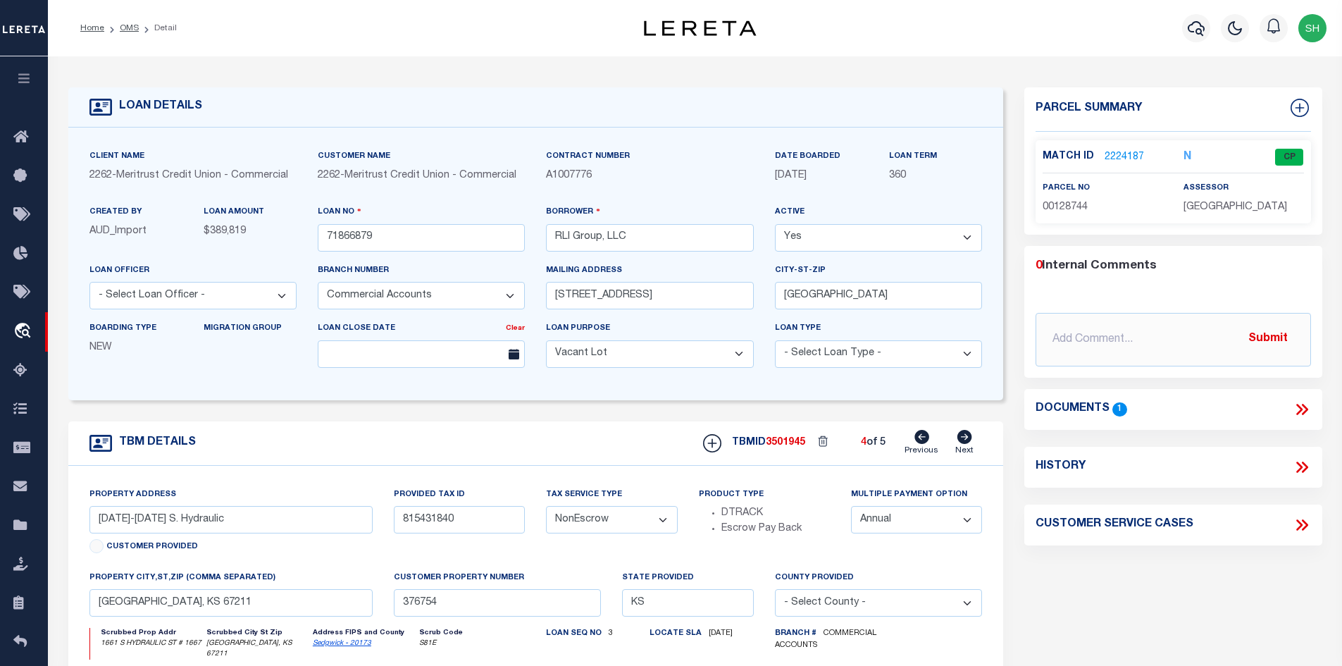
type textarea "Tract 4: Lot 13, [GEOGRAPHIC_DATA], Millair Addition, [GEOGRAPHIC_DATA], [US_ST…"
click at [961, 440] on icon at bounding box center [965, 437] width 15 height 14
type input "[STREET_ADDRESS]"
select select
type input "376756"
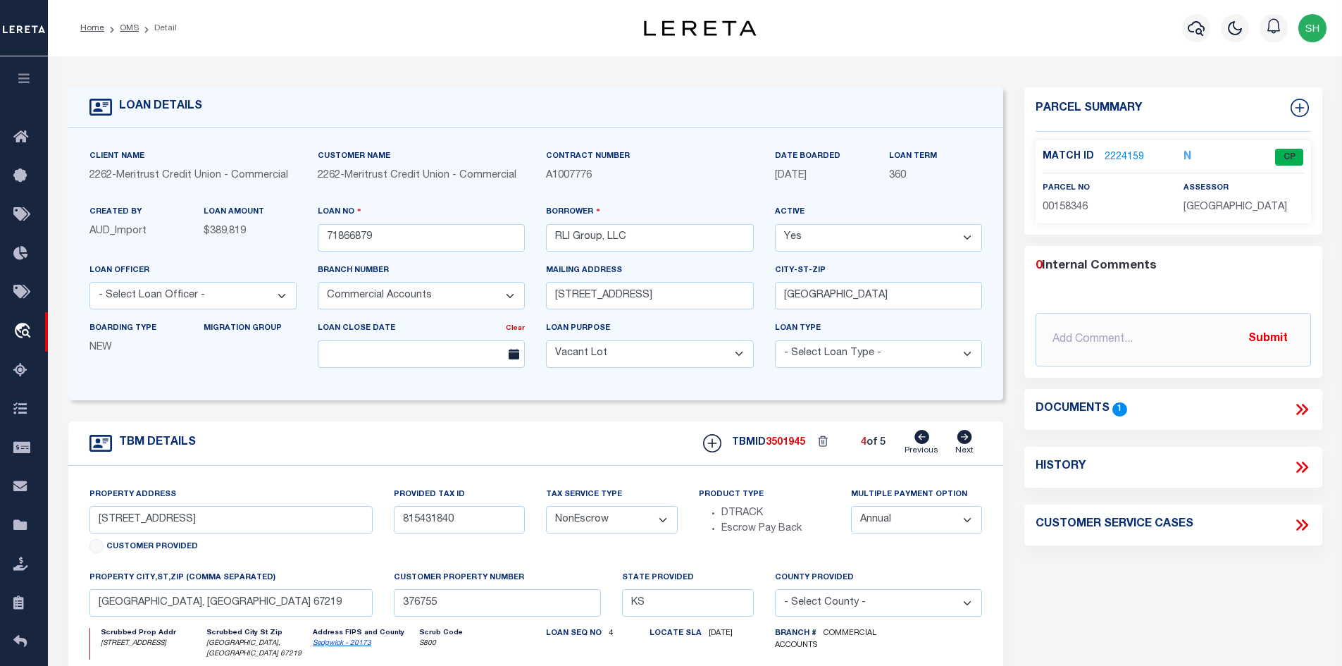
type textarea "Tract 5: Lot 9, Block B, [PERSON_NAME] Heights First Addition, an Addition to […"
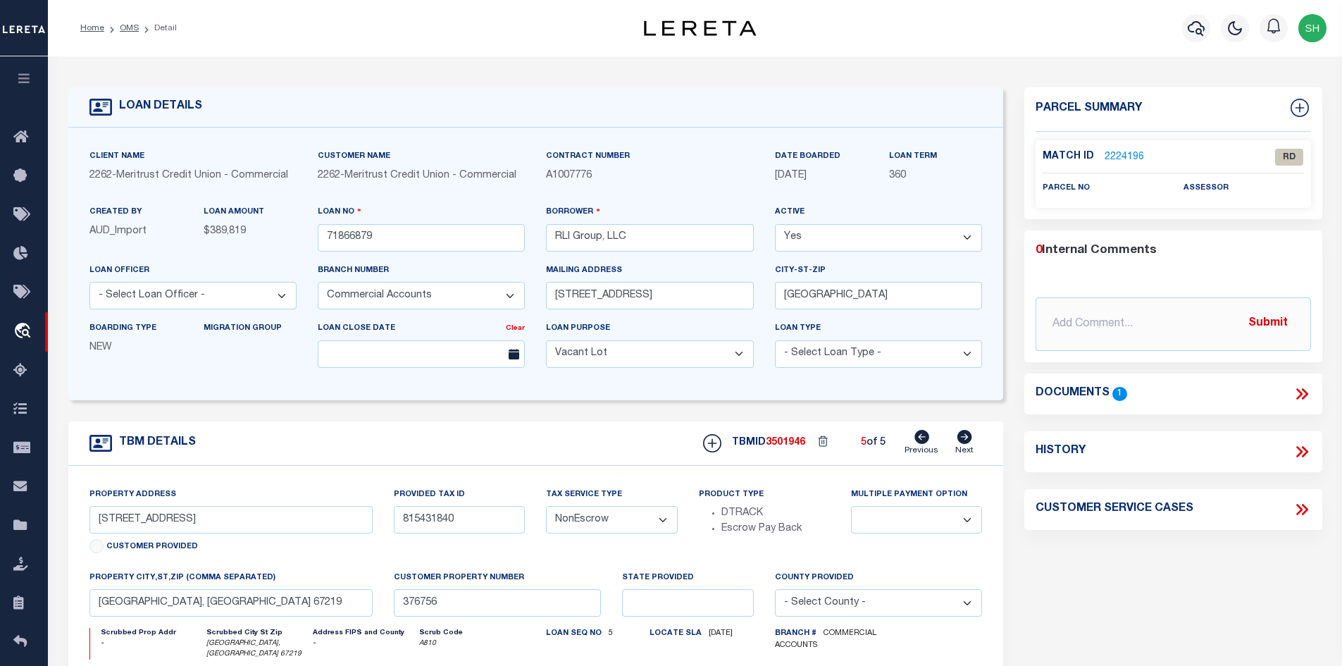
click at [1293, 391] on icon at bounding box center [1302, 394] width 18 height 18
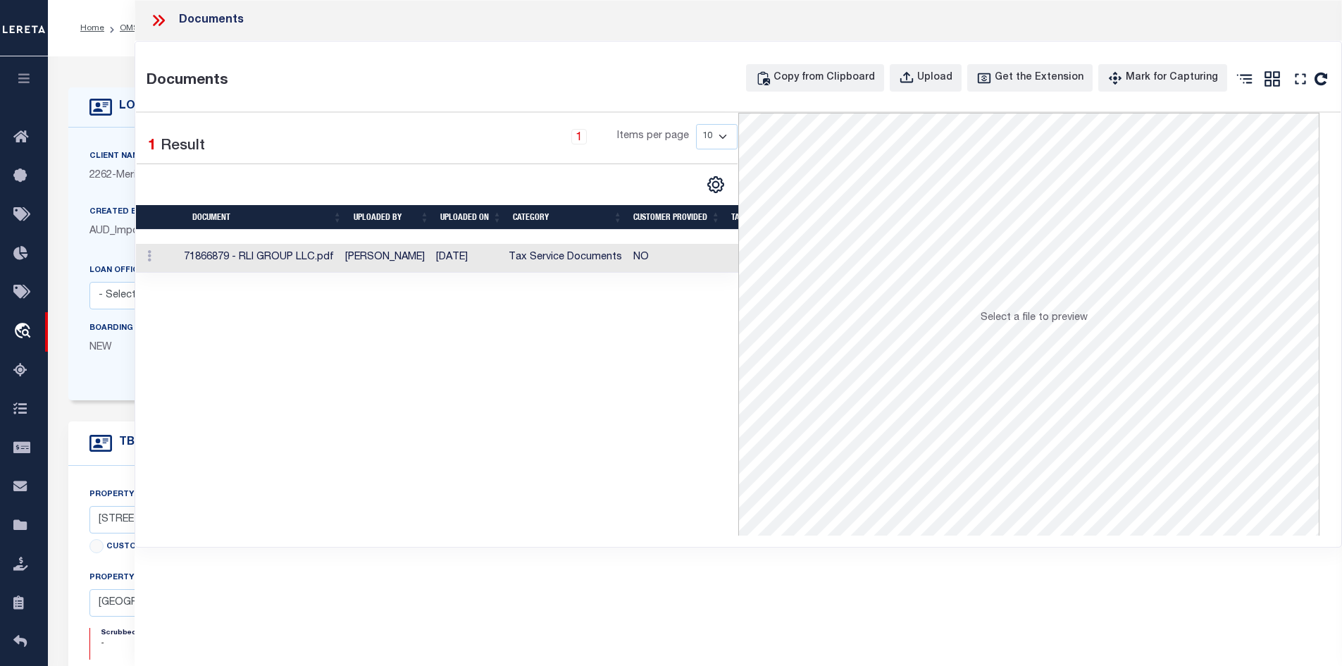
click at [213, 265] on td "71866879 - RLI GROUP LLC.pdf" at bounding box center [259, 258] width 162 height 29
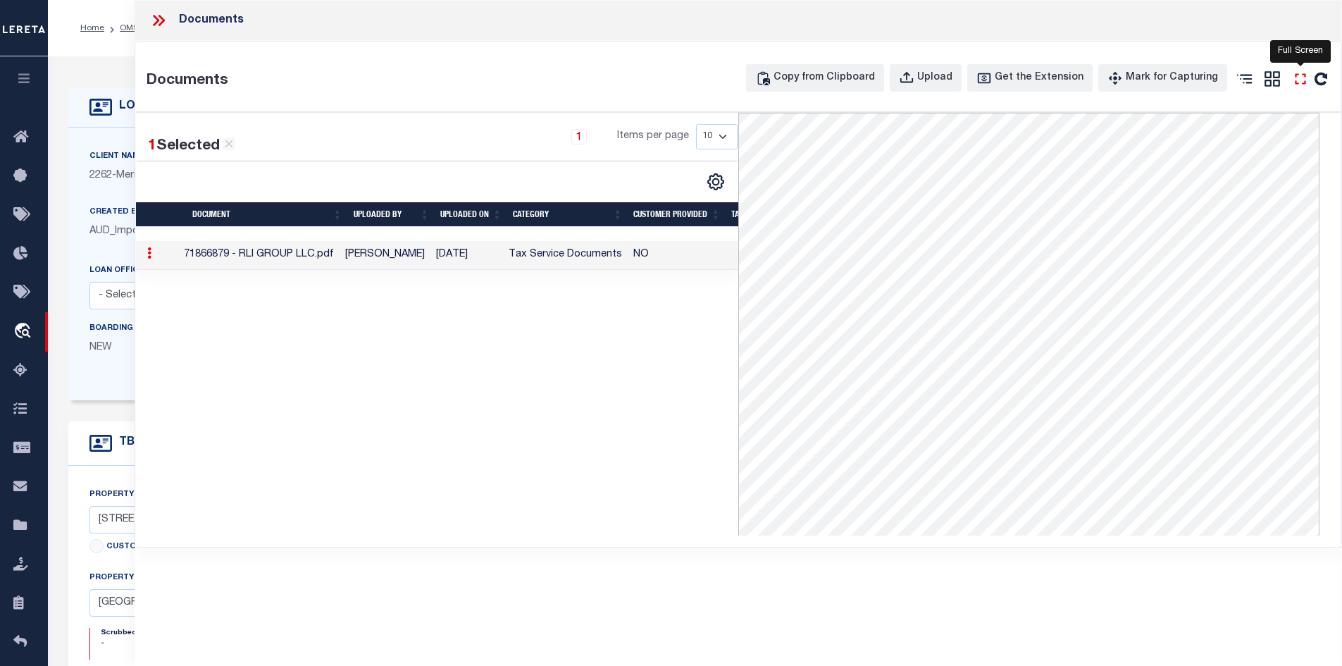
click at [1302, 86] on icon at bounding box center [1301, 79] width 18 height 18
